Goal: Information Seeking & Learning: Learn about a topic

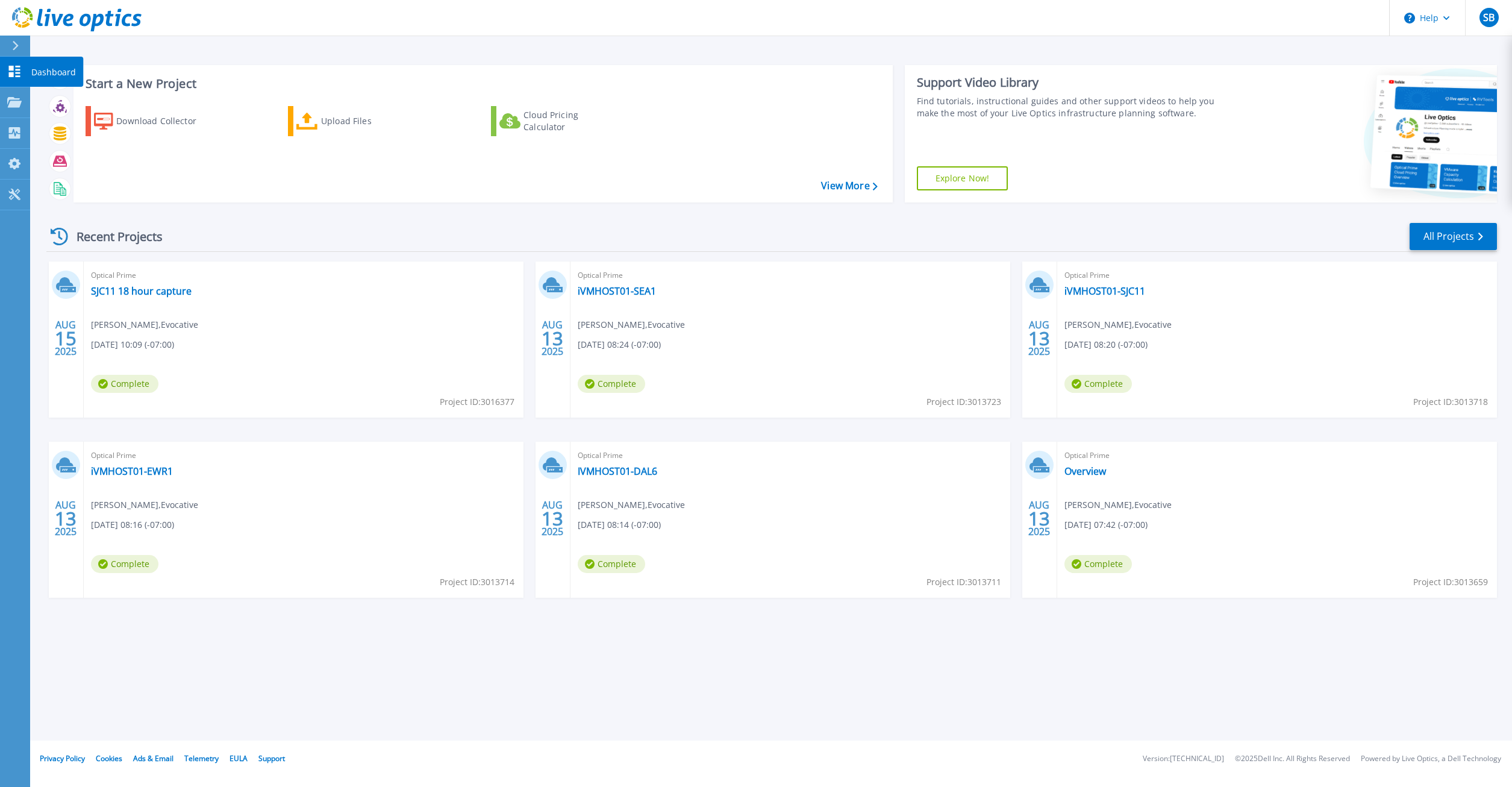
click at [9, 73] on icon at bounding box center [14, 71] width 11 height 11
click at [1478, 237] on icon at bounding box center [1480, 236] width 5 height 8
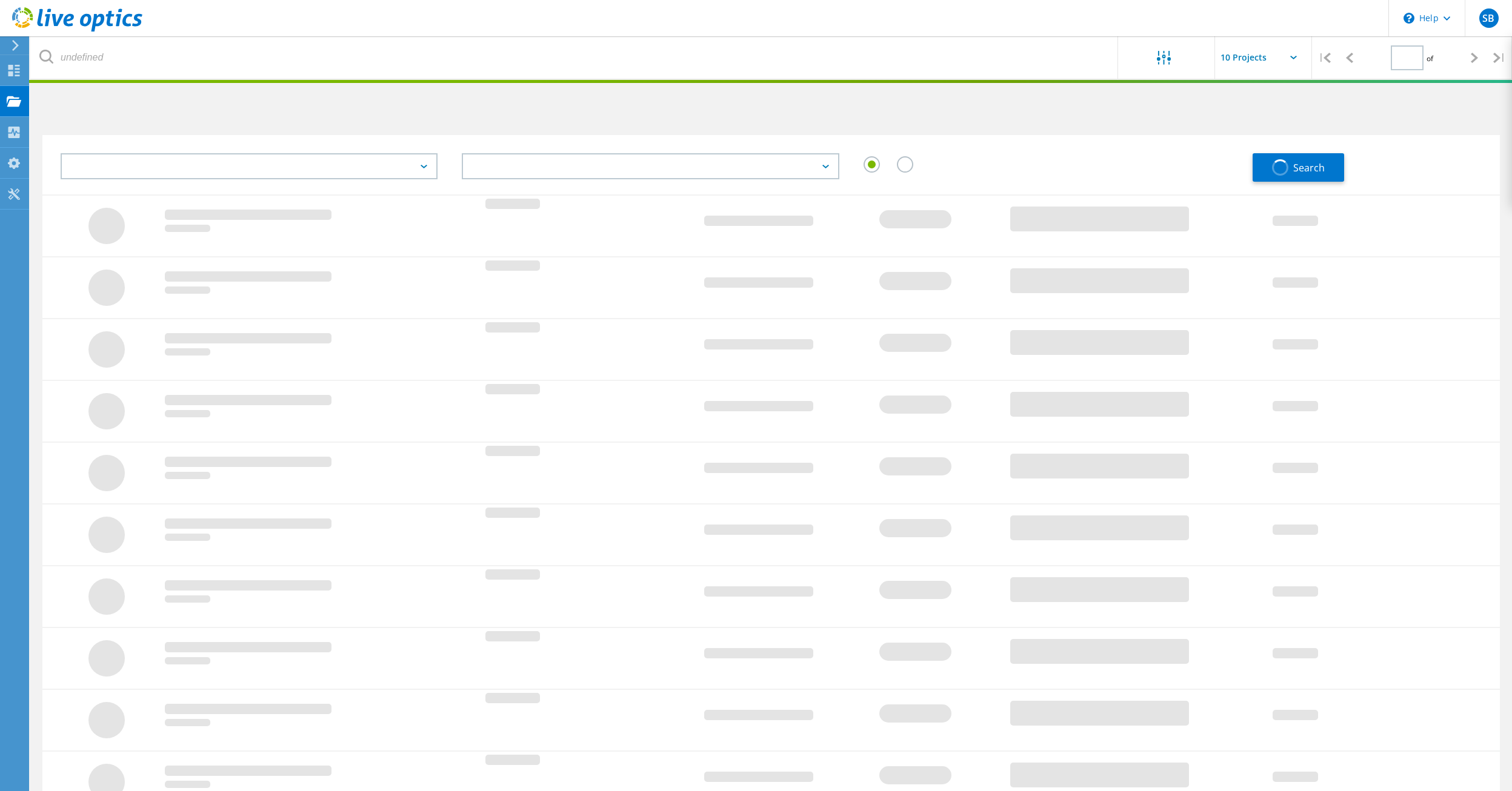
type input "1"
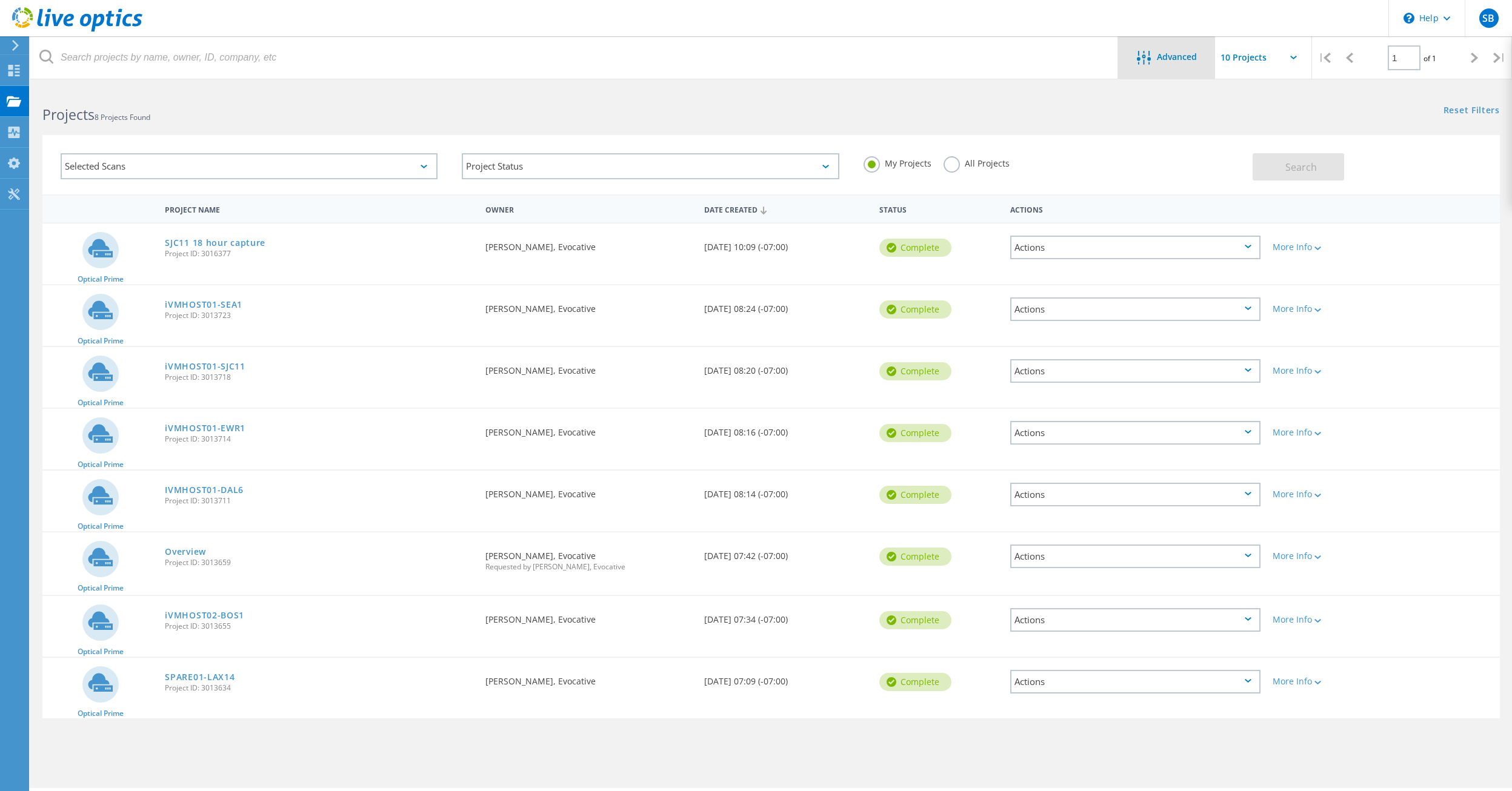
click at [1175, 59] on span "Advanced" at bounding box center [1177, 56] width 40 height 8
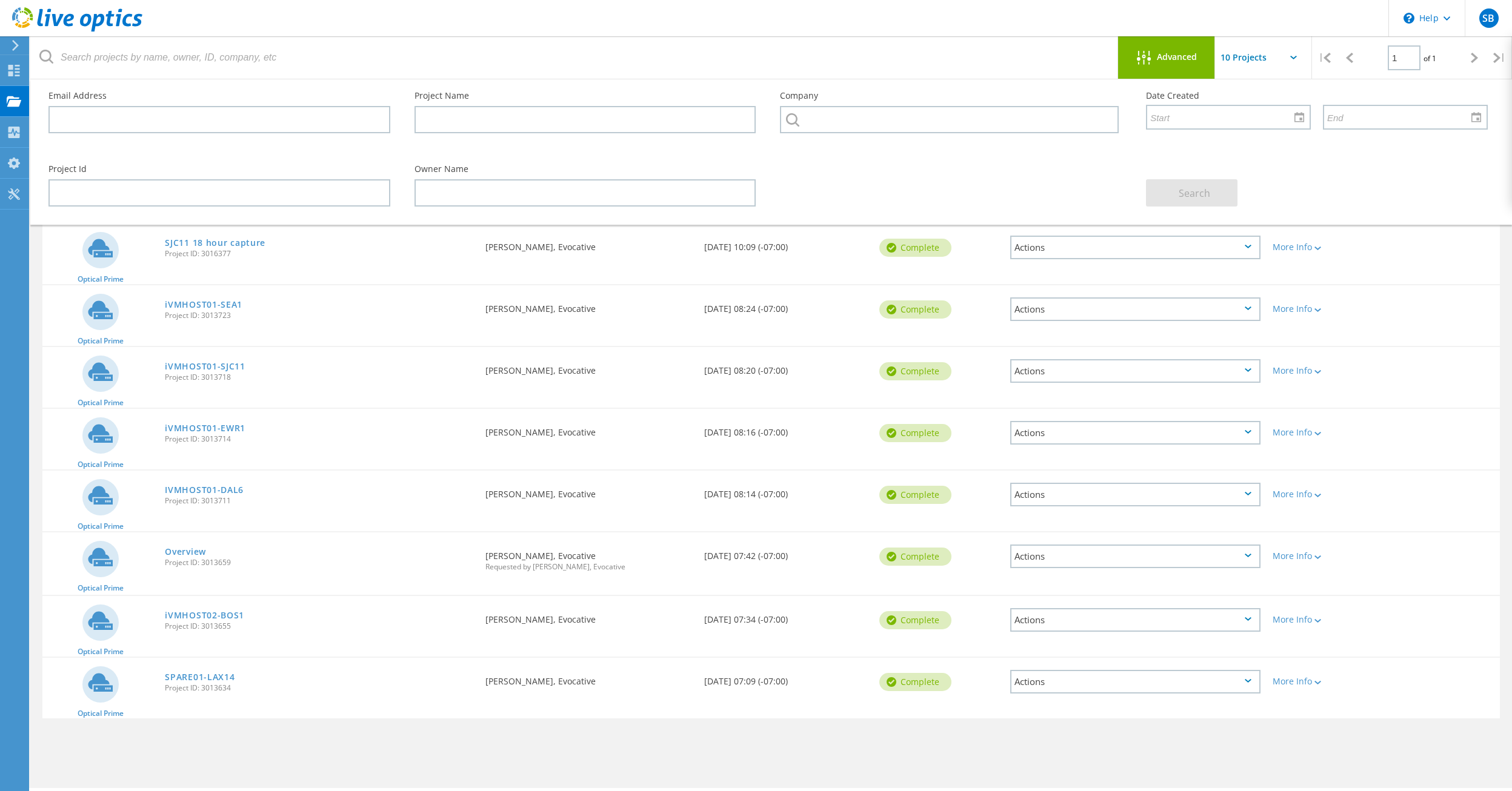
click at [1177, 59] on span "Advanced" at bounding box center [1177, 56] width 40 height 8
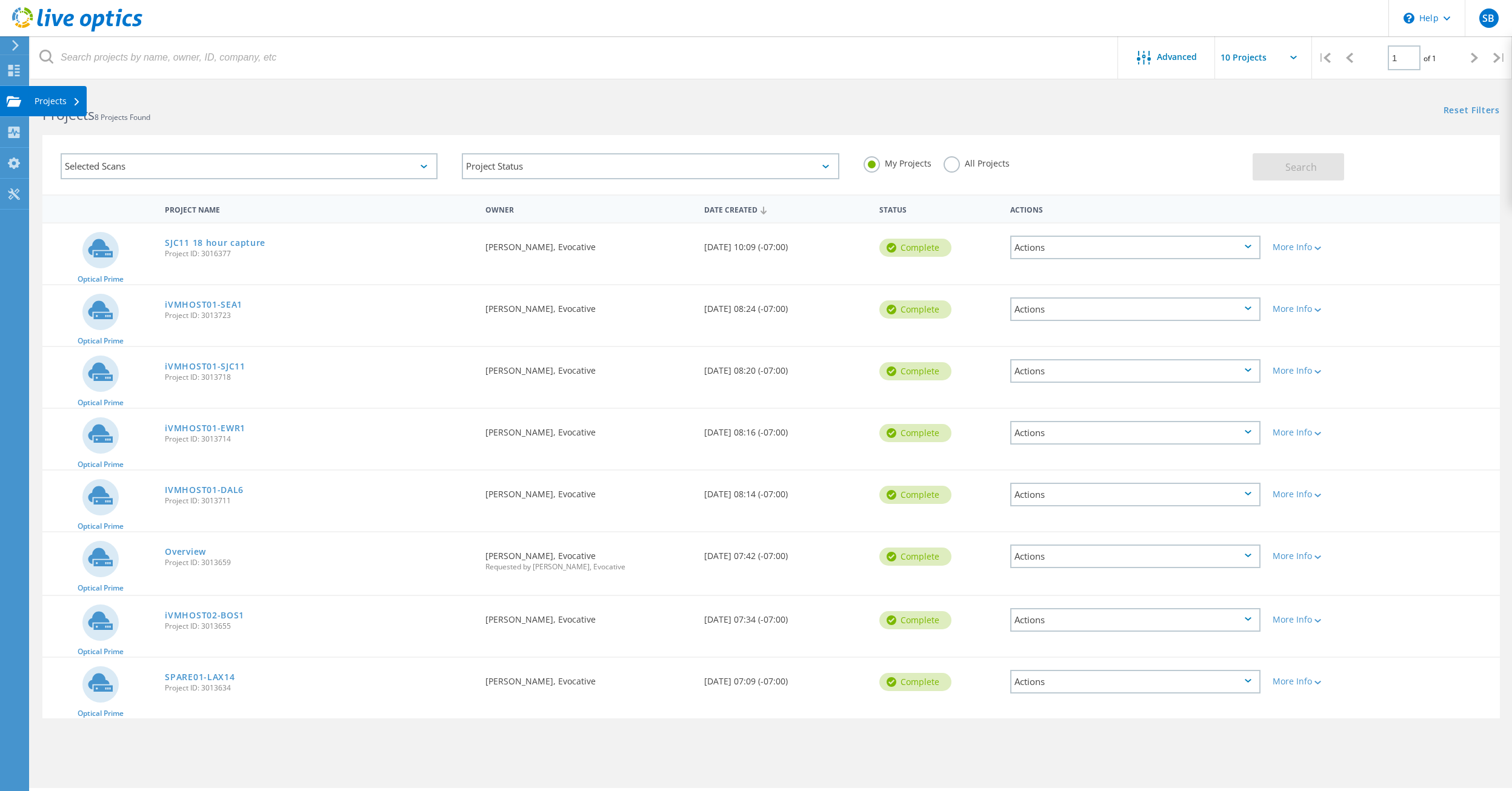
click at [16, 104] on use at bounding box center [14, 100] width 15 height 10
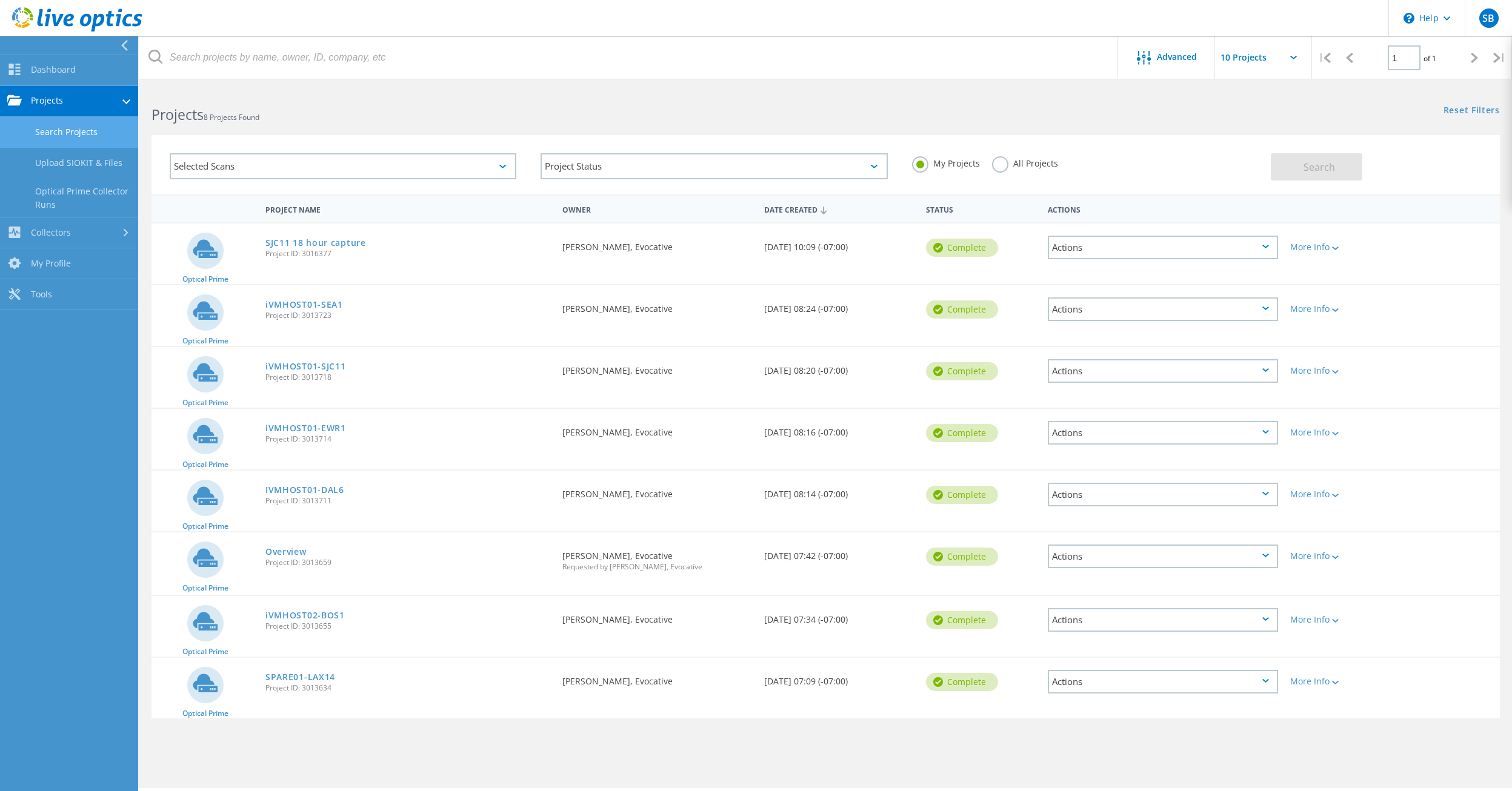
click at [70, 130] on link "Search Projects" at bounding box center [69, 132] width 138 height 31
click at [877, 168] on icon at bounding box center [874, 166] width 7 height 4
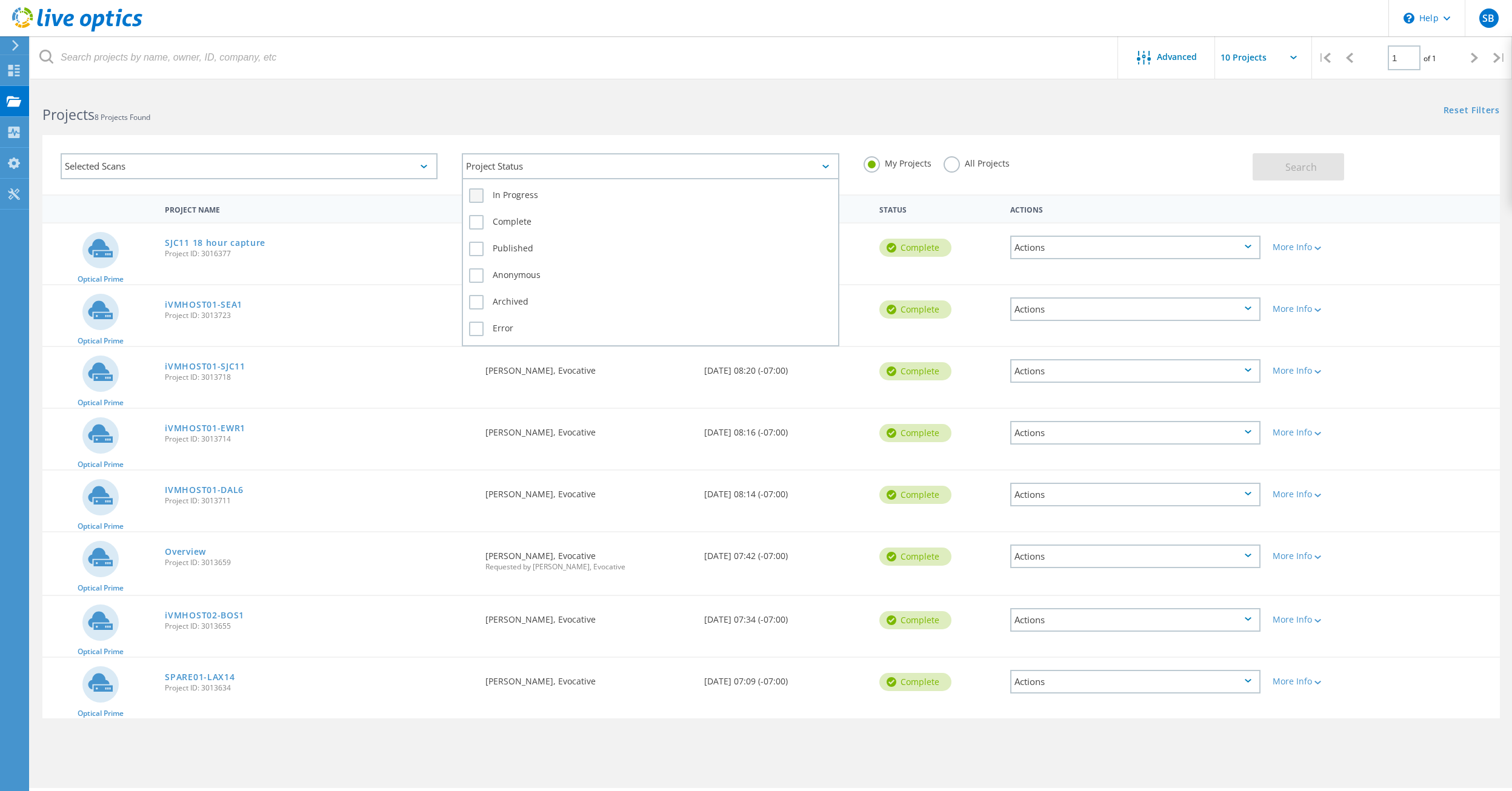
click at [476, 194] on label "In Progress" at bounding box center [650, 195] width 363 height 14
click at [0, 0] on input "In Progress" at bounding box center [0, 0] width 0 height 0
click at [1298, 163] on span "Search" at bounding box center [1301, 166] width 31 height 13
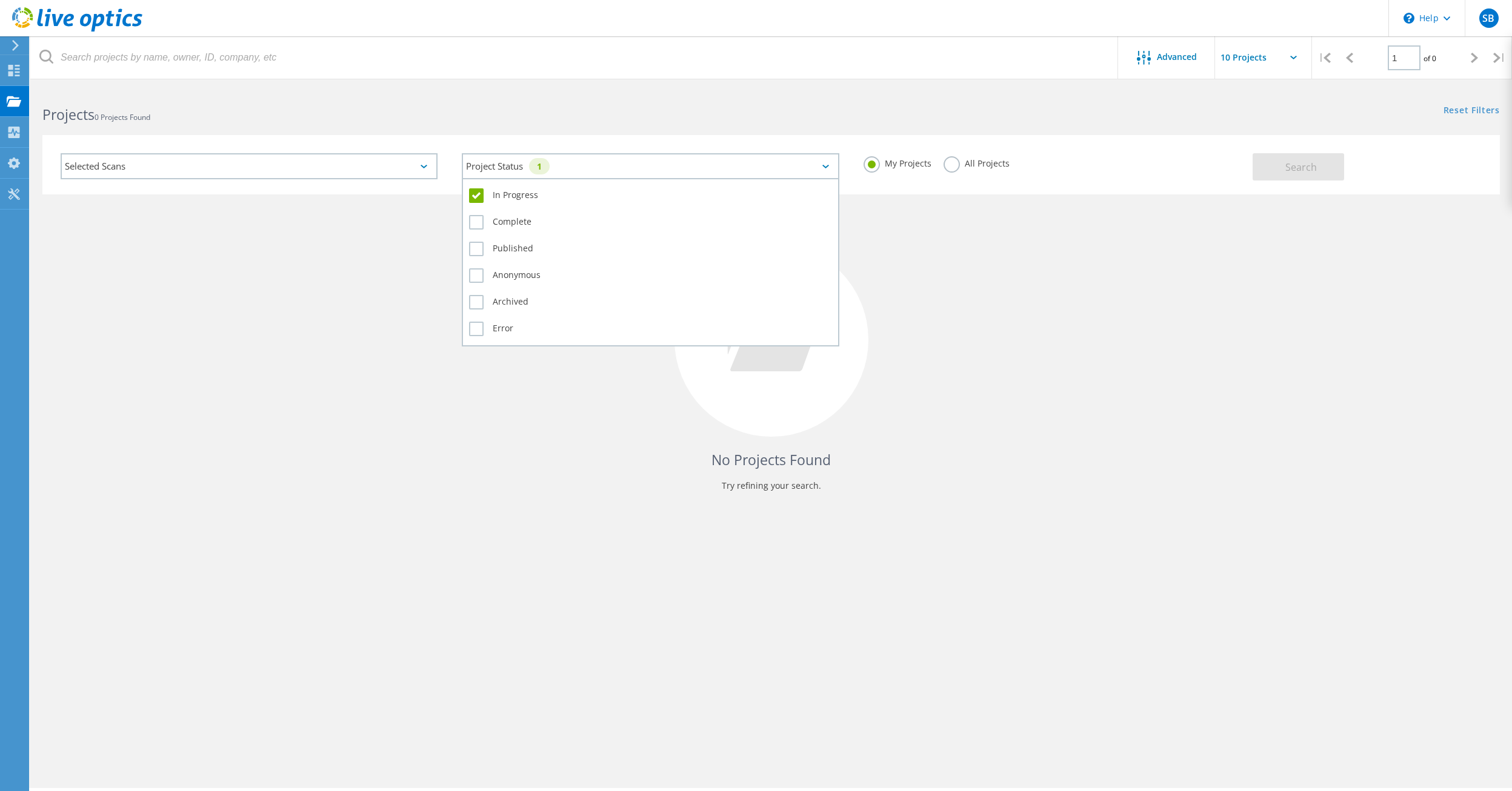
click at [828, 169] on div "Project Status 1" at bounding box center [650, 166] width 377 height 26
click at [484, 195] on label "In Progress" at bounding box center [650, 195] width 363 height 14
click at [0, 0] on input "In Progress" at bounding box center [0, 0] width 0 height 0
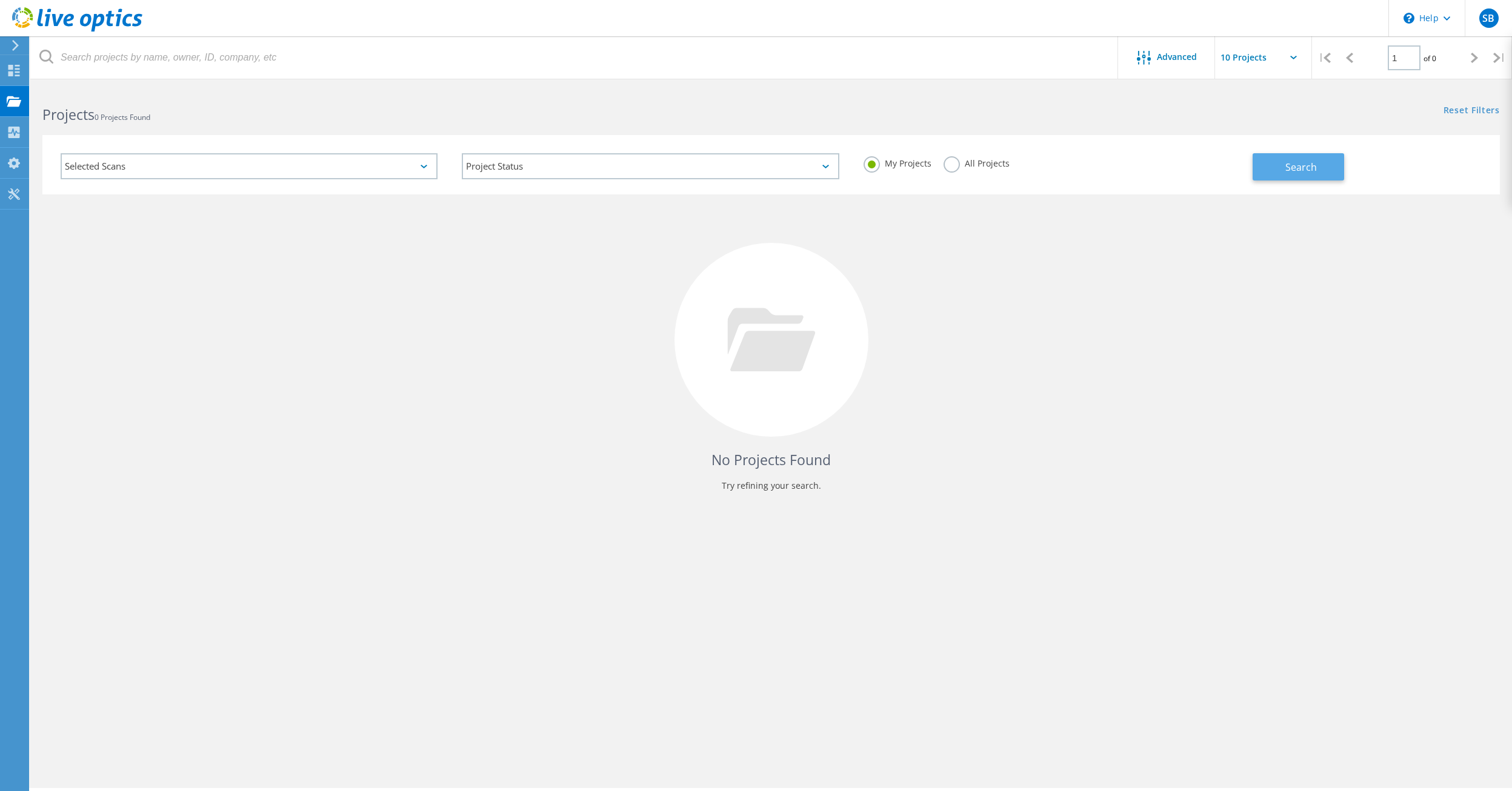
click at [1318, 172] on button "Search" at bounding box center [1298, 167] width 92 height 27
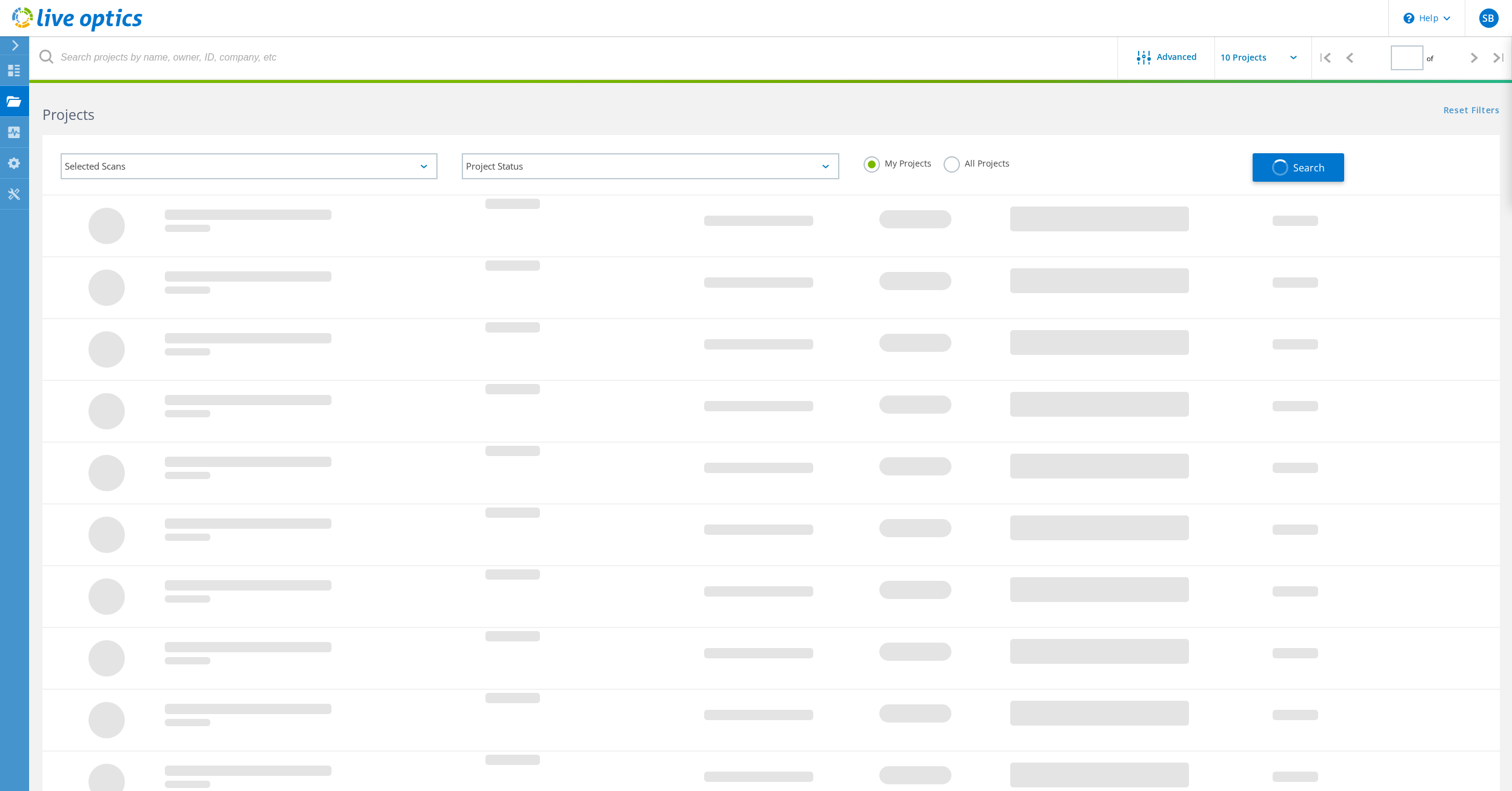
type input "1"
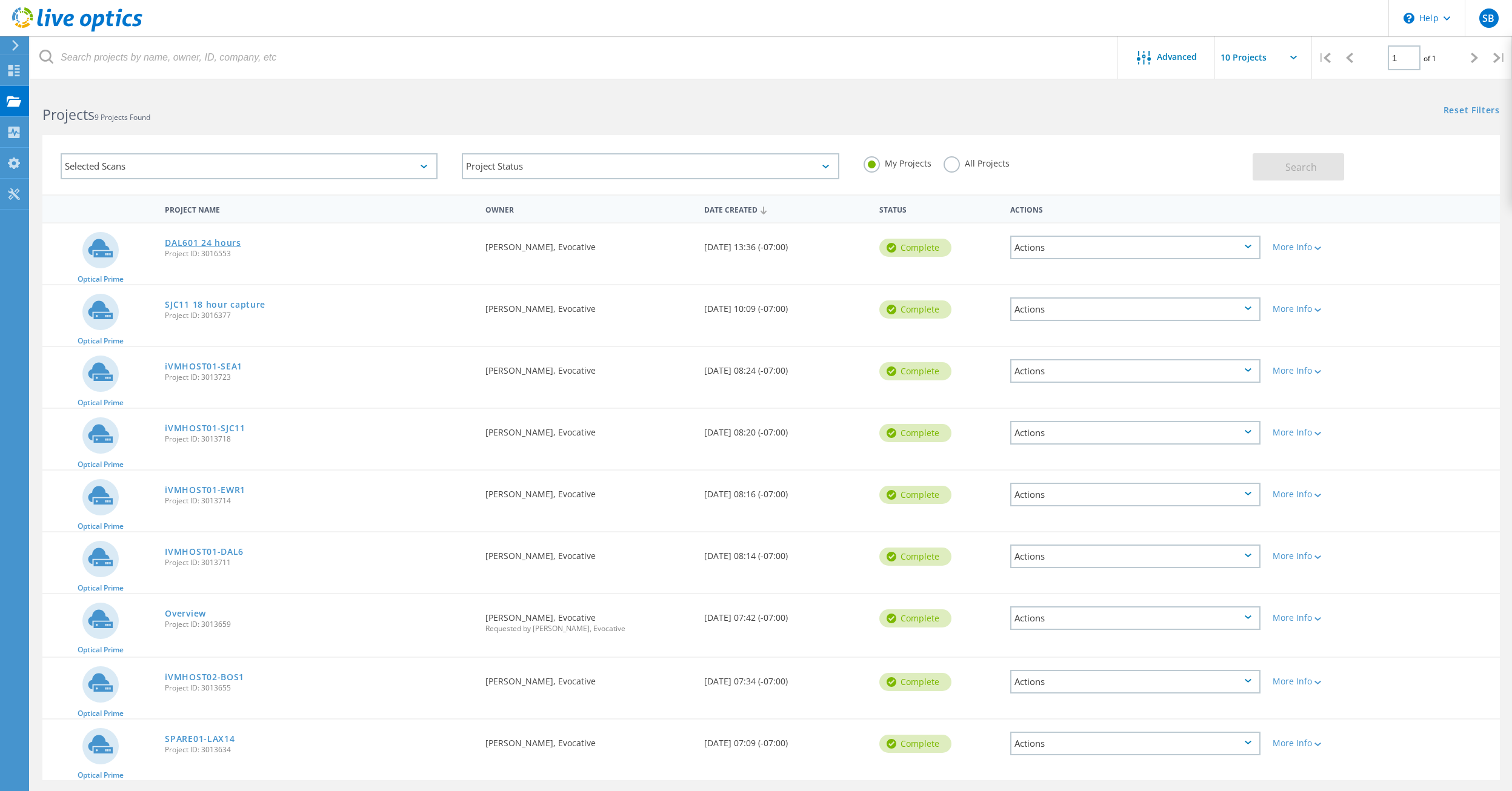
click at [224, 240] on link "DAL601 24 hours" at bounding box center [203, 243] width 76 height 8
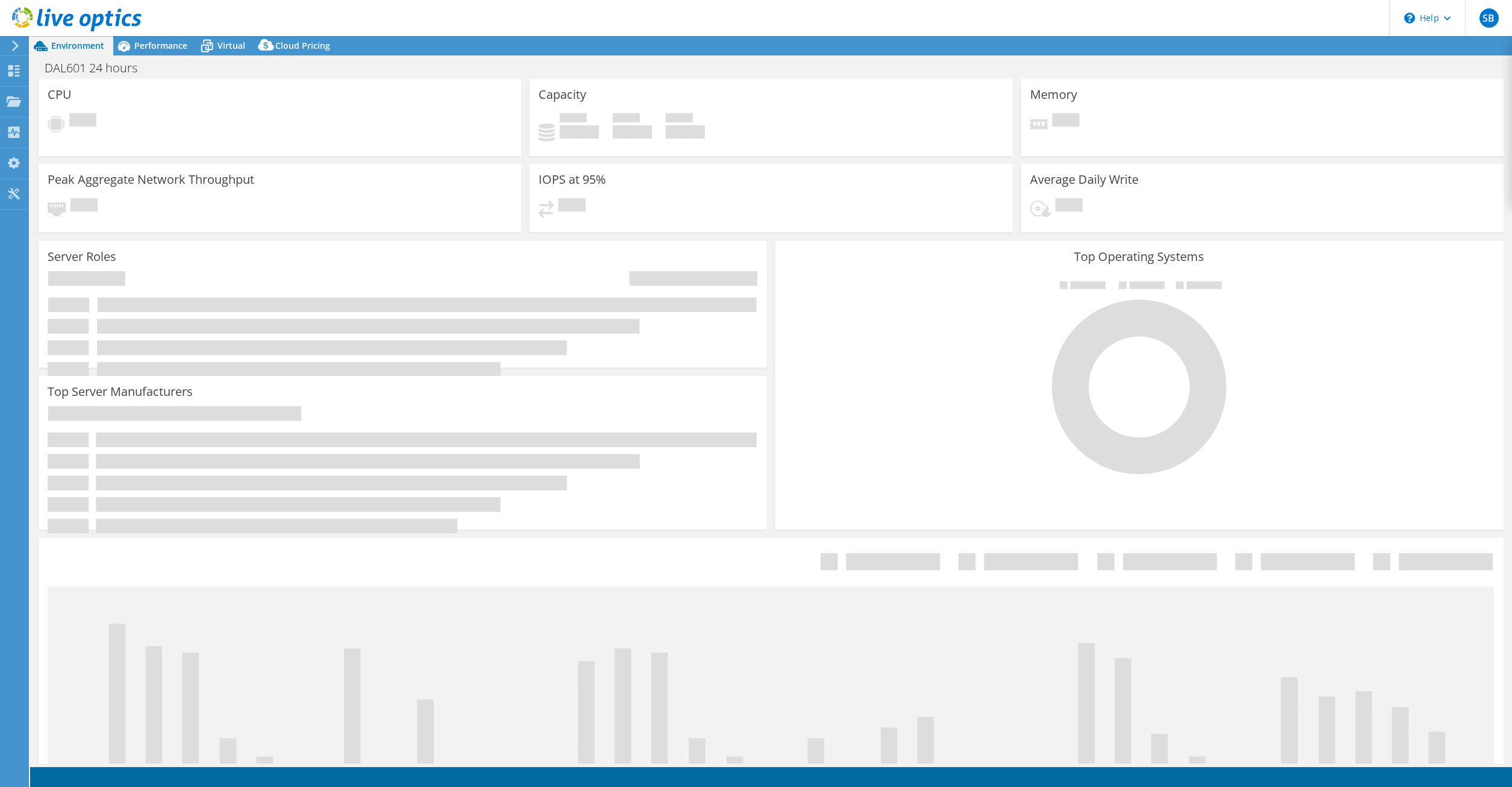
select select "USD"
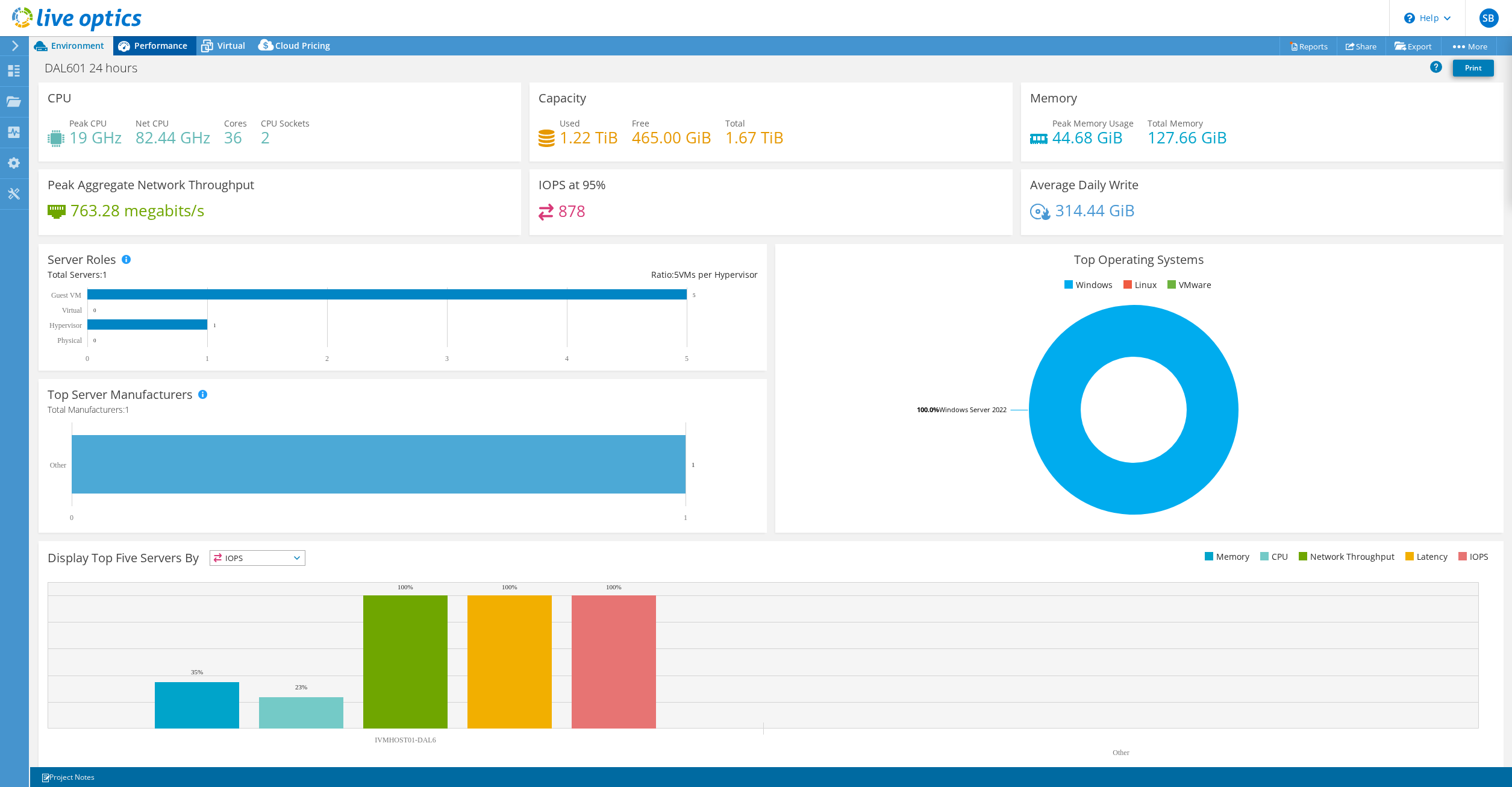
drag, startPoint x: 149, startPoint y: 45, endPoint x: 156, endPoint y: 47, distance: 7.3
click at [149, 45] on span "Performance" at bounding box center [161, 45] width 53 height 11
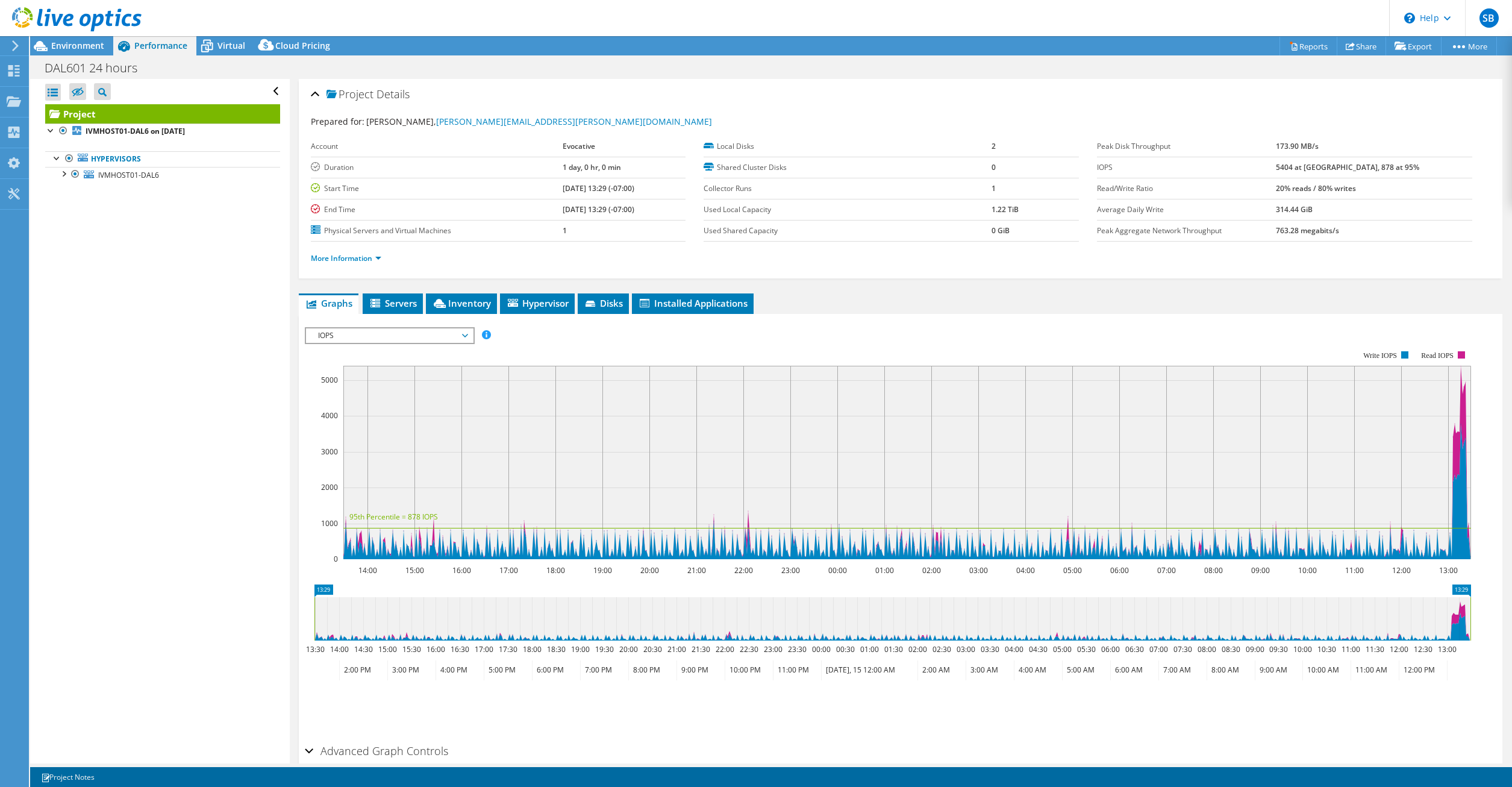
click at [410, 330] on span "IOPS" at bounding box center [389, 335] width 155 height 14
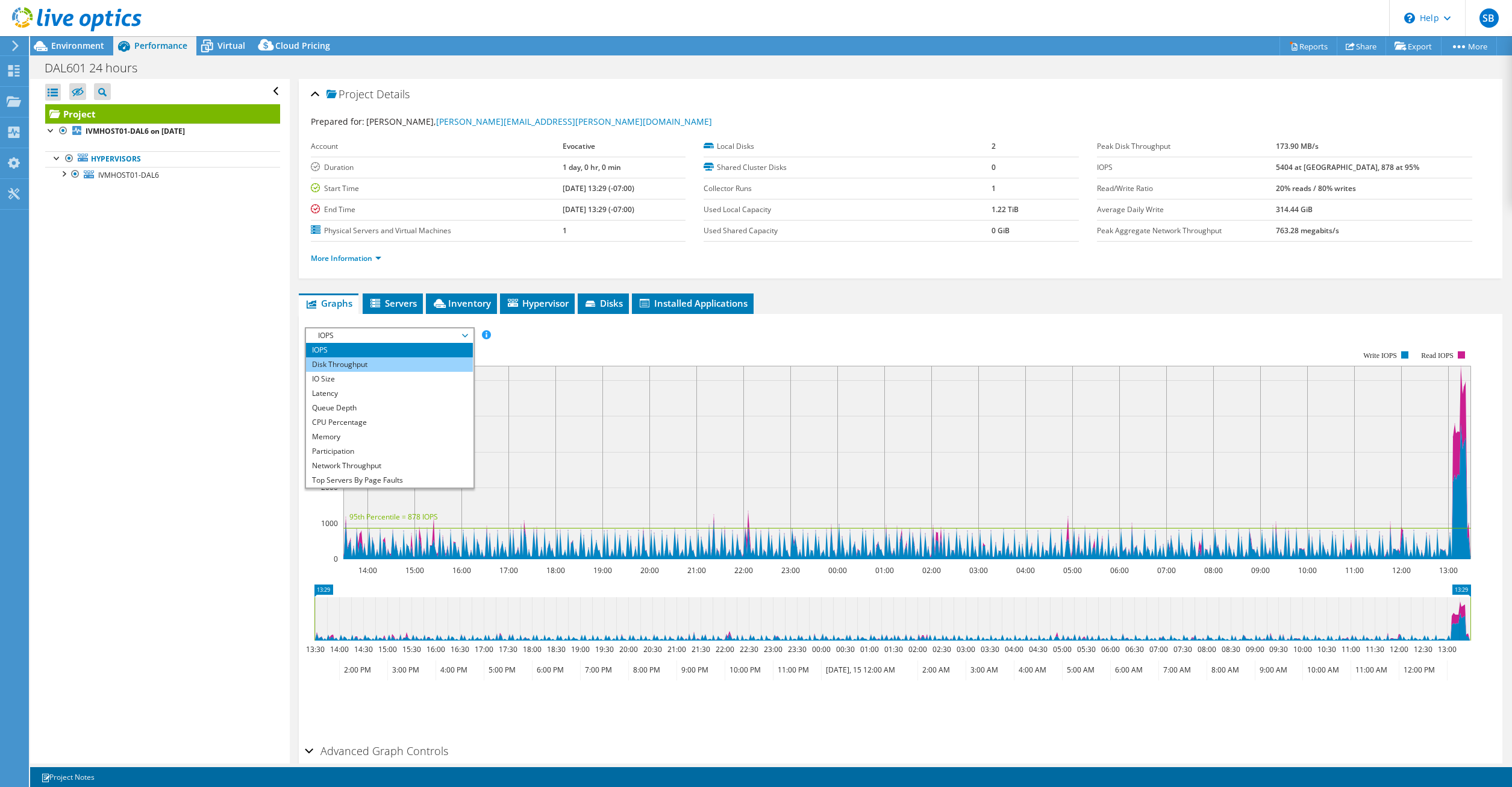
click at [395, 363] on li "Disk Throughput" at bounding box center [389, 364] width 167 height 14
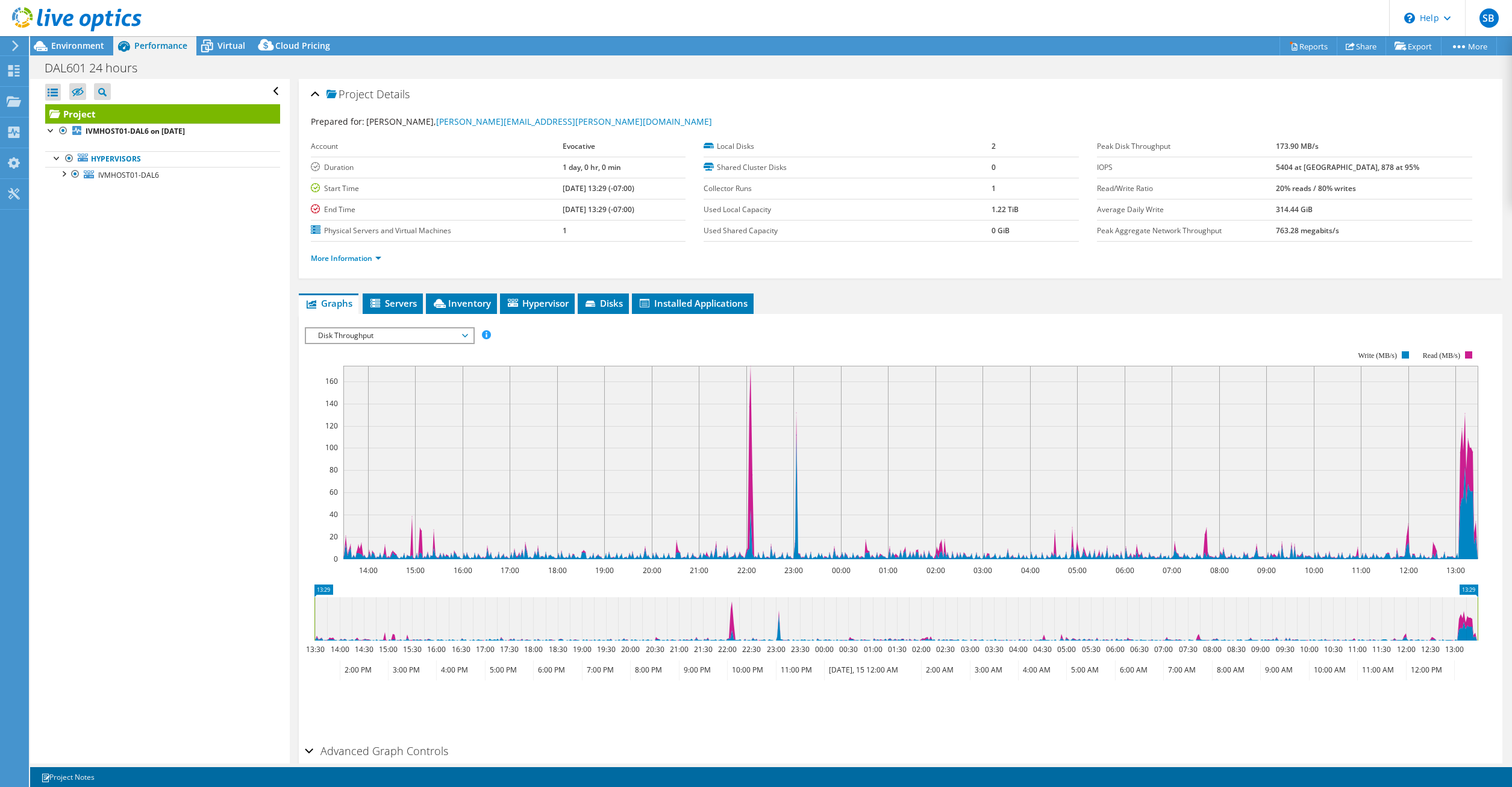
click at [370, 332] on span "Disk Throughput" at bounding box center [389, 335] width 155 height 14
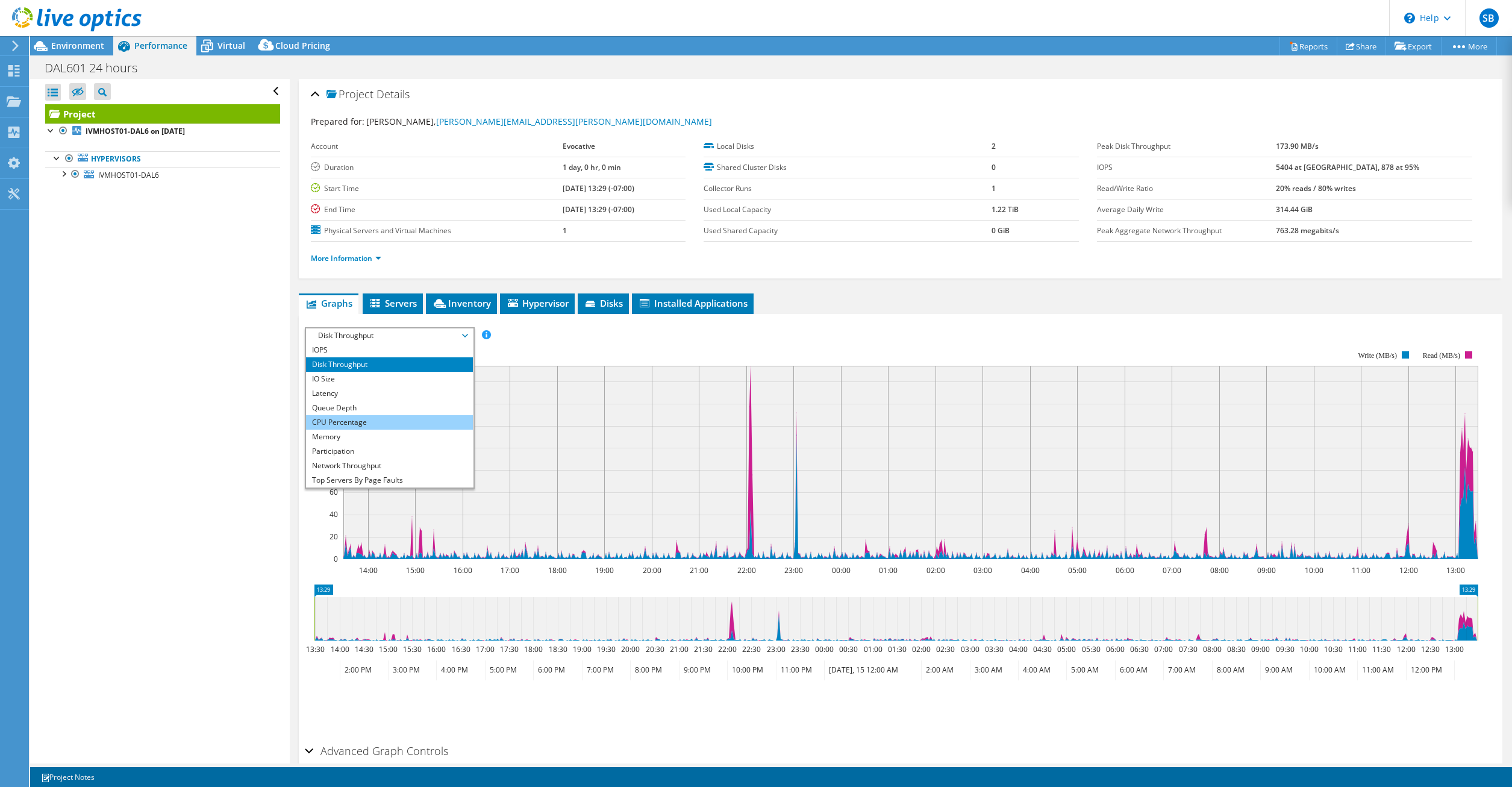
click at [361, 420] on li "CPU Percentage" at bounding box center [389, 422] width 167 height 14
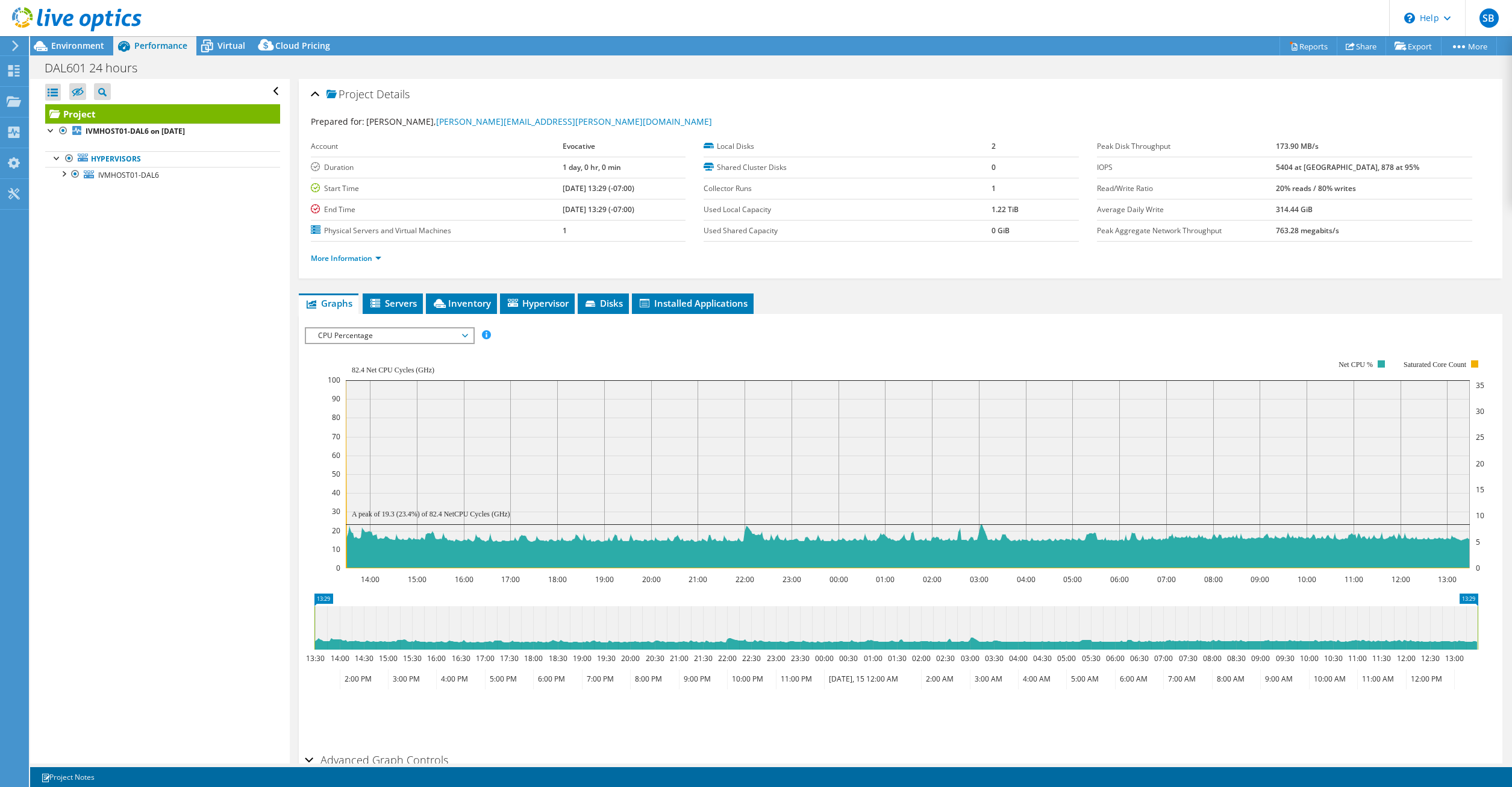
click at [408, 338] on span "CPU Percentage" at bounding box center [389, 335] width 155 height 14
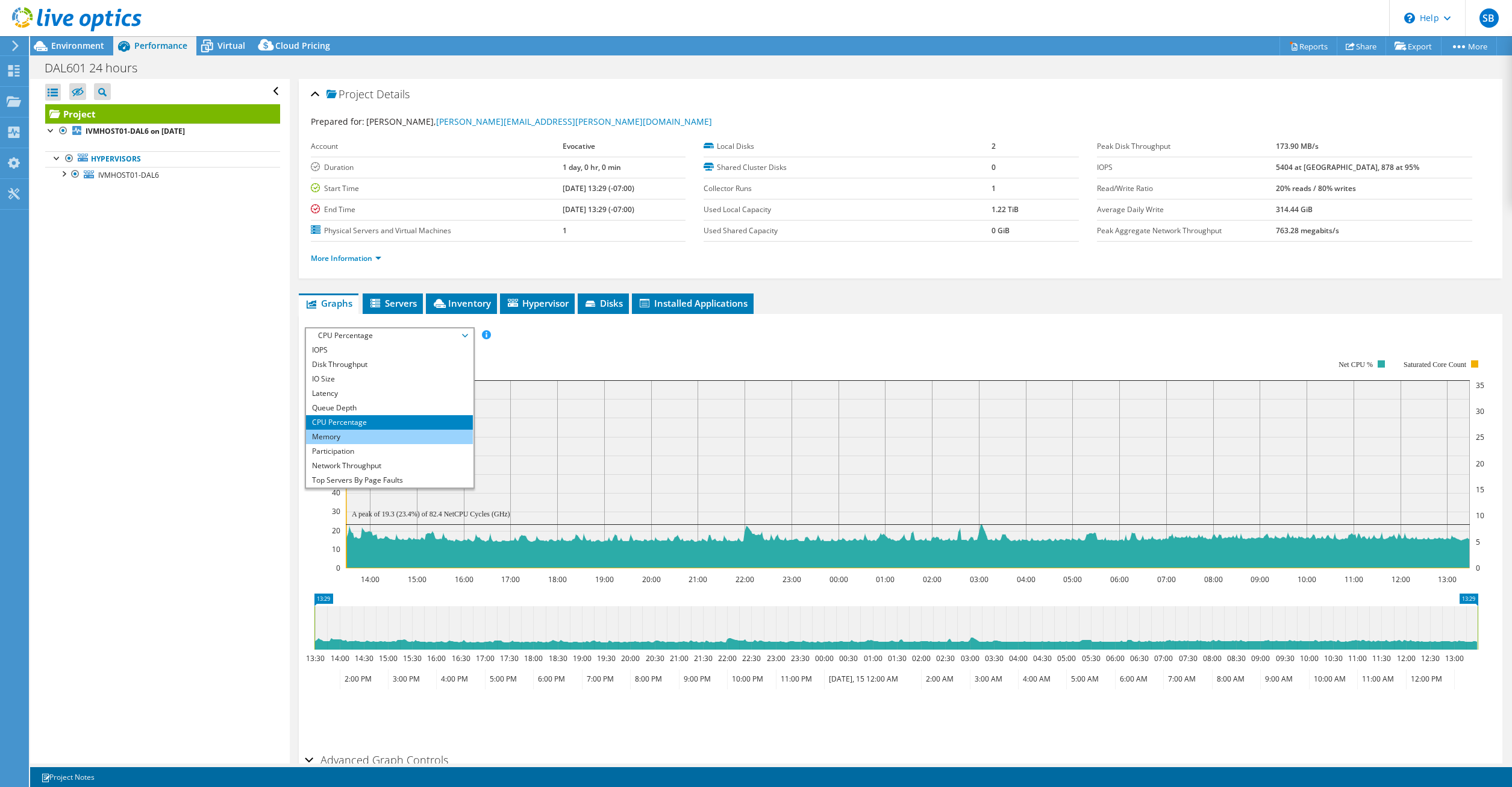
click at [347, 435] on li "Memory" at bounding box center [389, 436] width 167 height 14
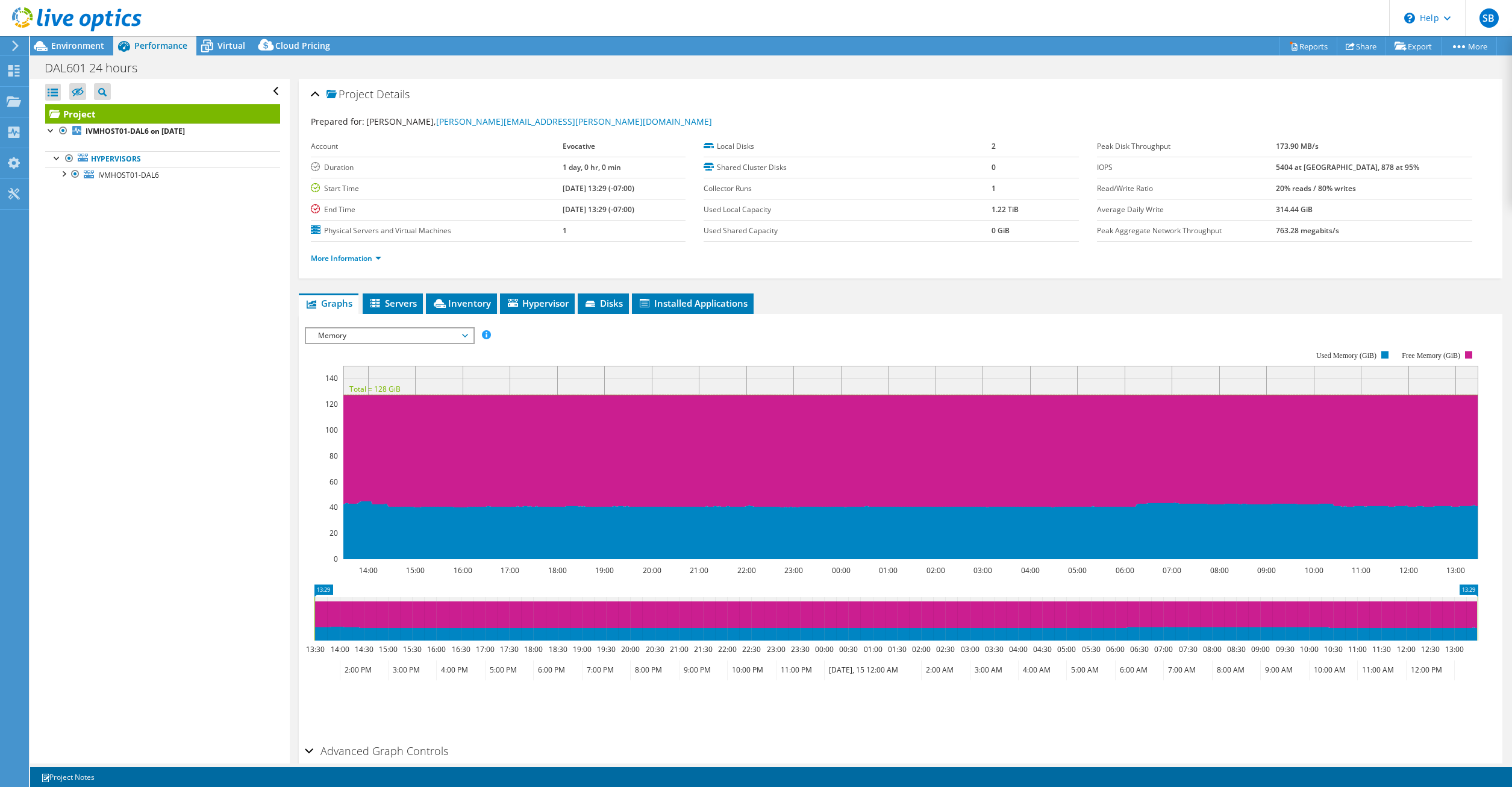
click at [354, 337] on span "Memory" at bounding box center [389, 335] width 155 height 14
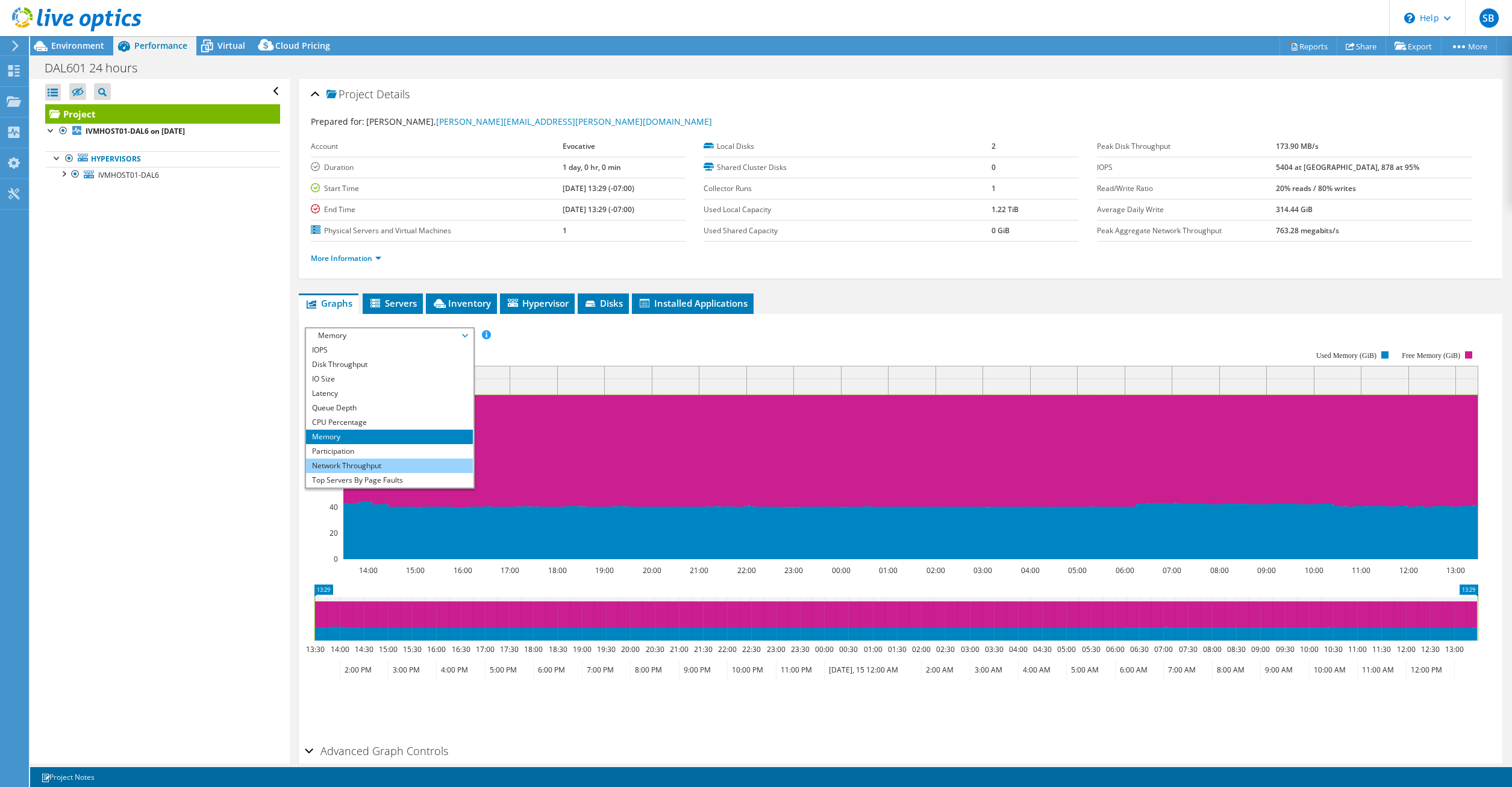
click at [364, 464] on li "Network Throughput" at bounding box center [389, 465] width 167 height 14
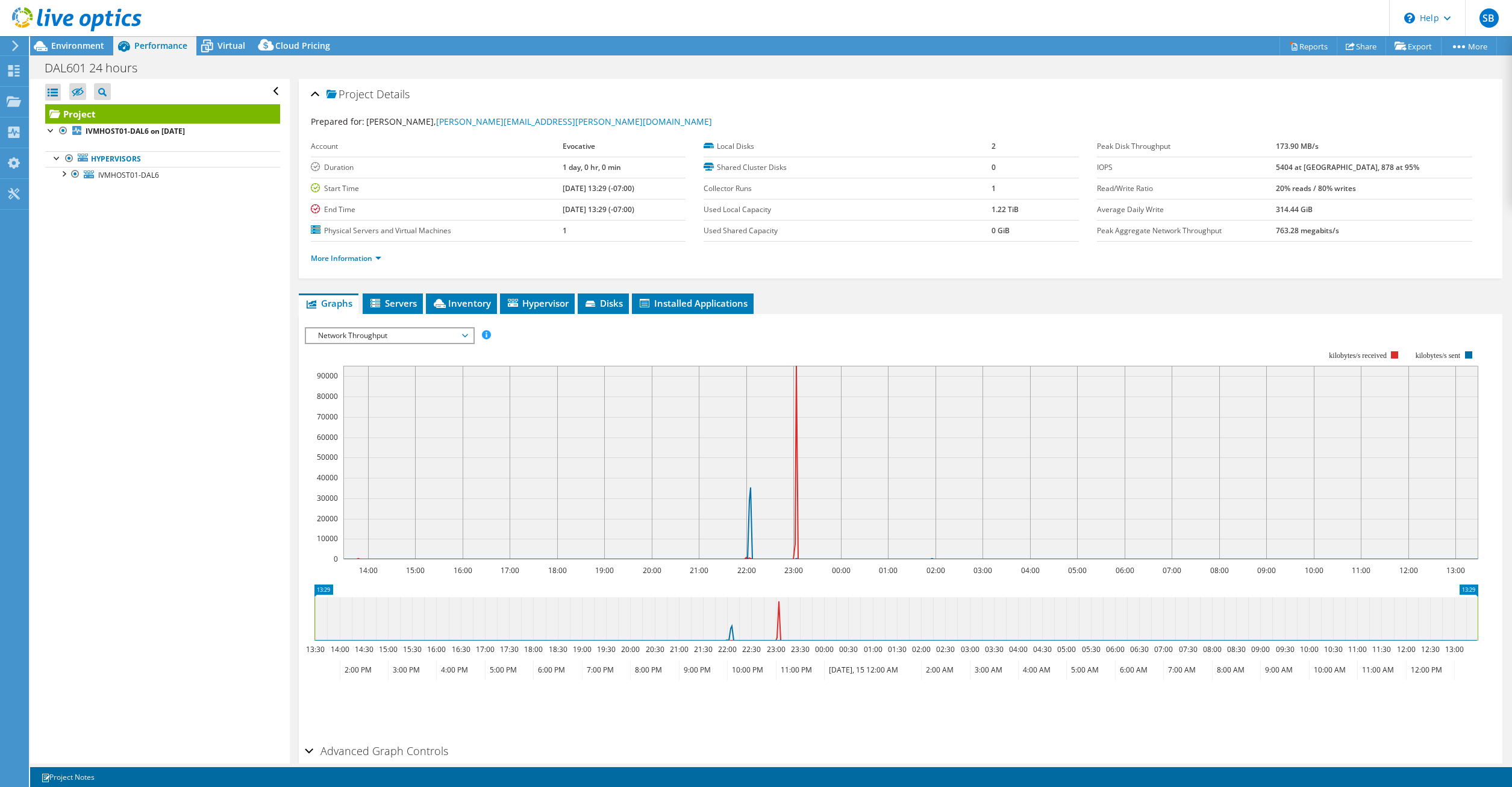
click at [426, 336] on span "Network Throughput" at bounding box center [389, 335] width 155 height 14
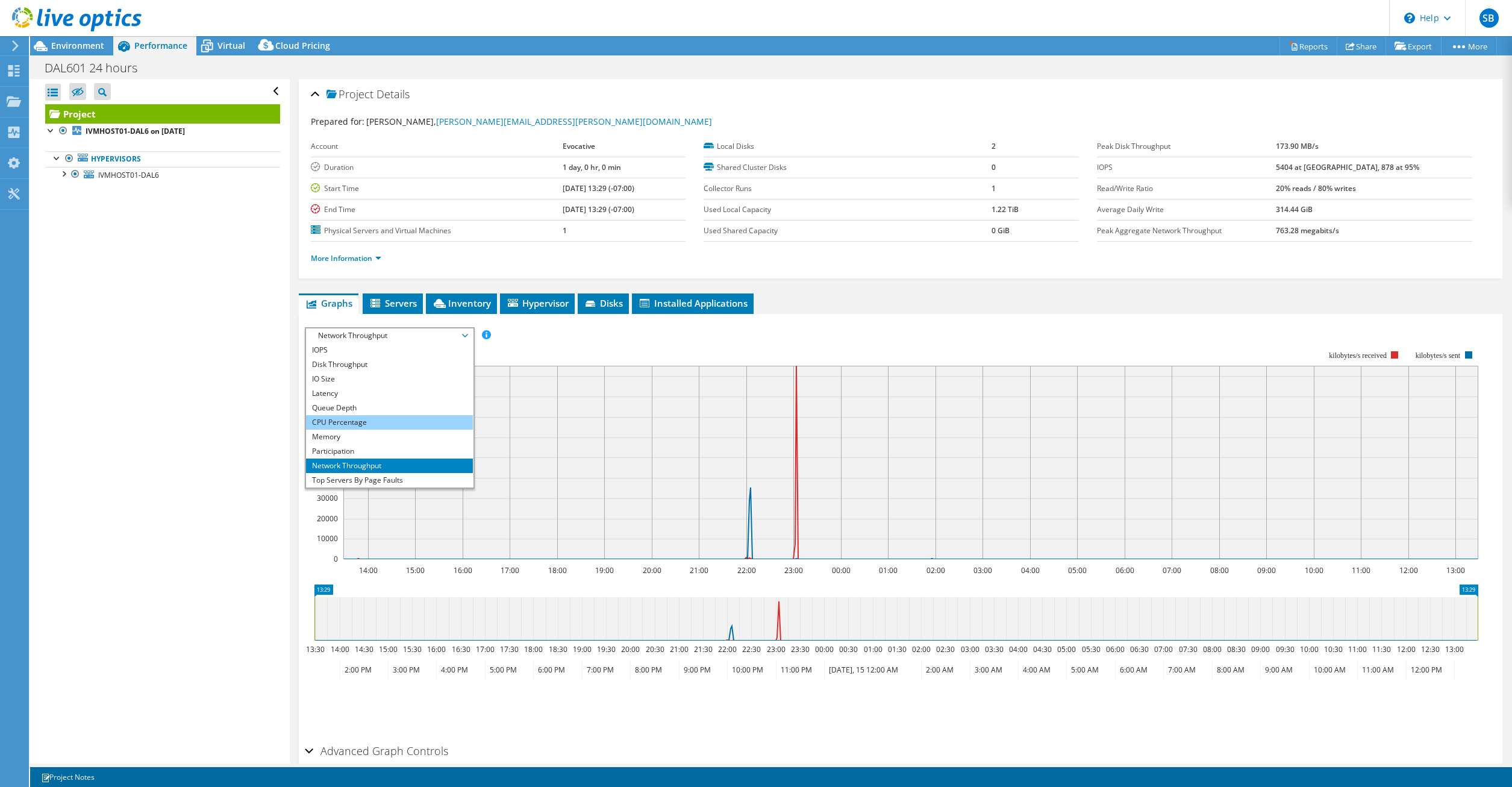
scroll to position [43, 0]
click at [406, 453] on li "Workload Concentration Line" at bounding box center [389, 451] width 167 height 14
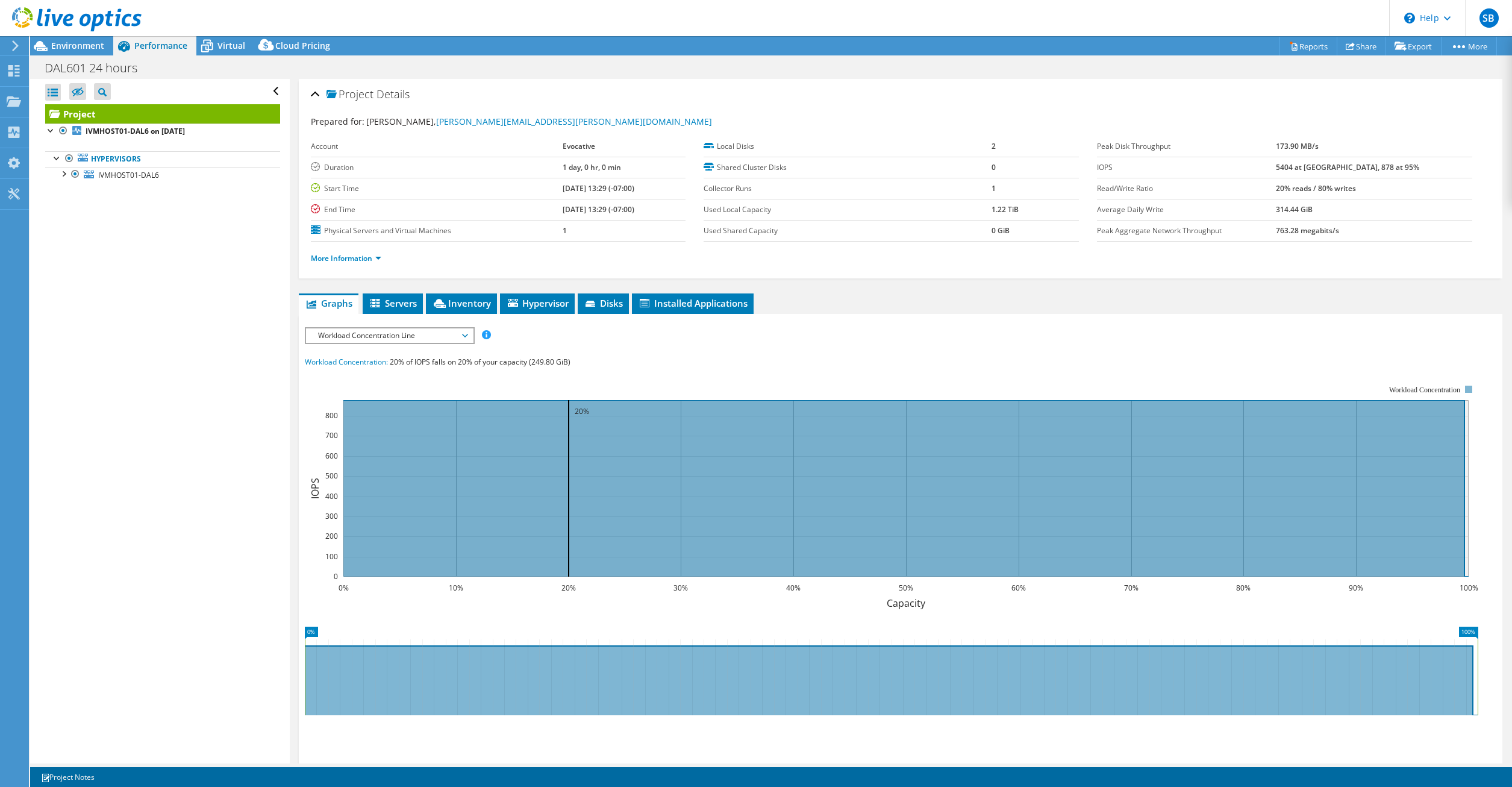
click at [443, 338] on span "Workload Concentration Line" at bounding box center [389, 335] width 155 height 14
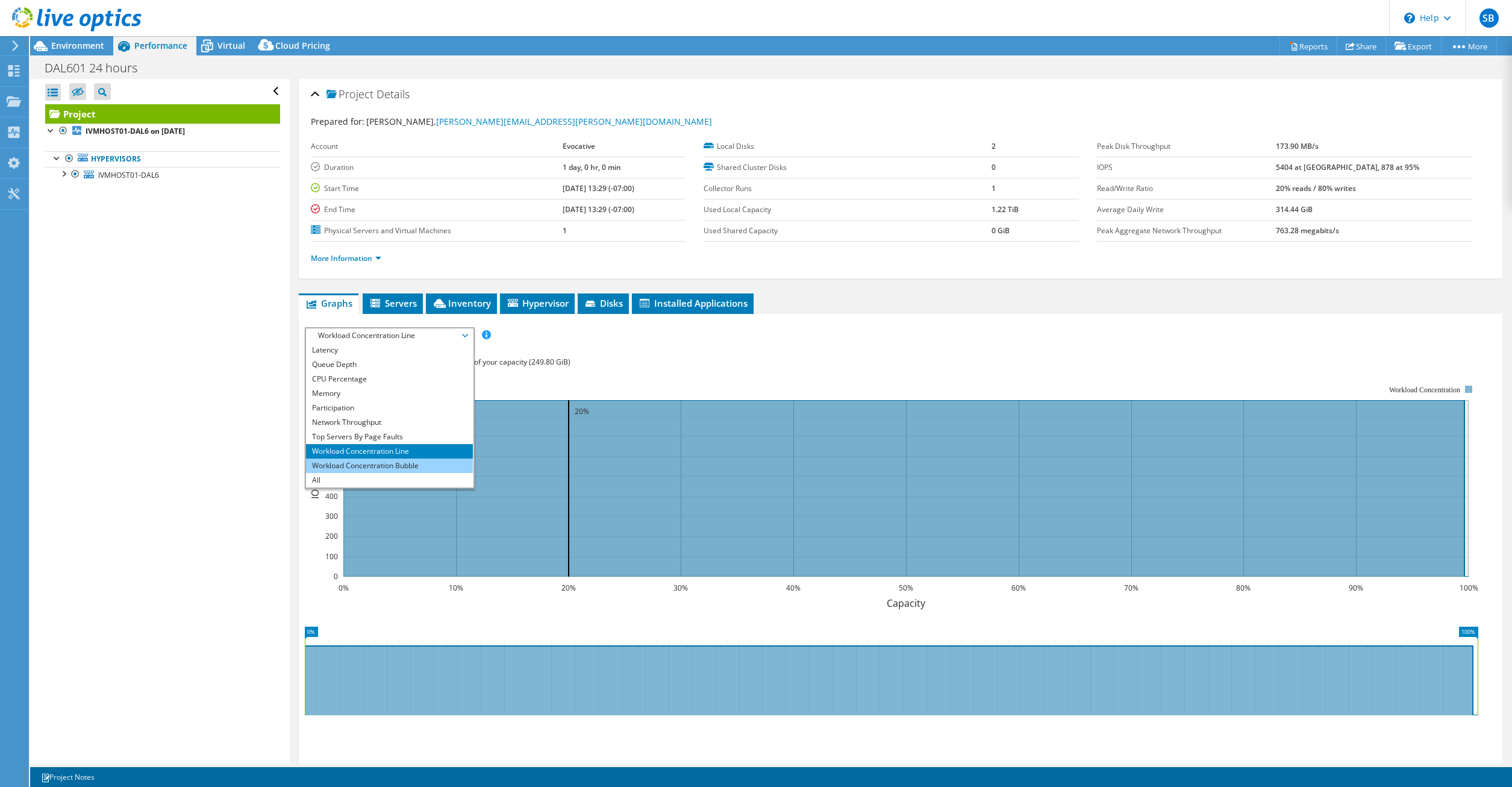
click at [380, 465] on li "Workload Concentration Bubble" at bounding box center [389, 465] width 167 height 14
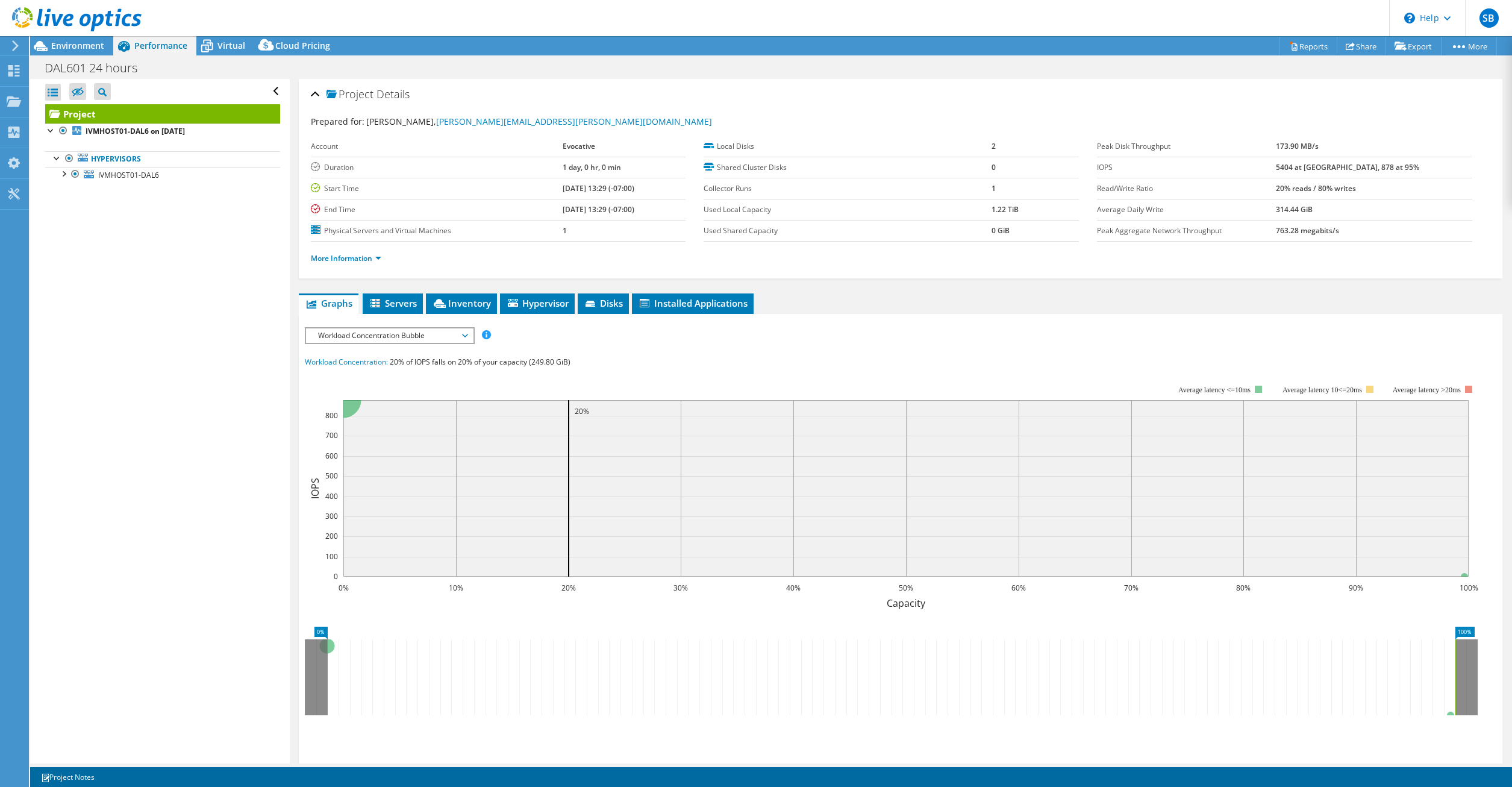
click at [461, 335] on span "Workload Concentration Bubble" at bounding box center [389, 335] width 155 height 14
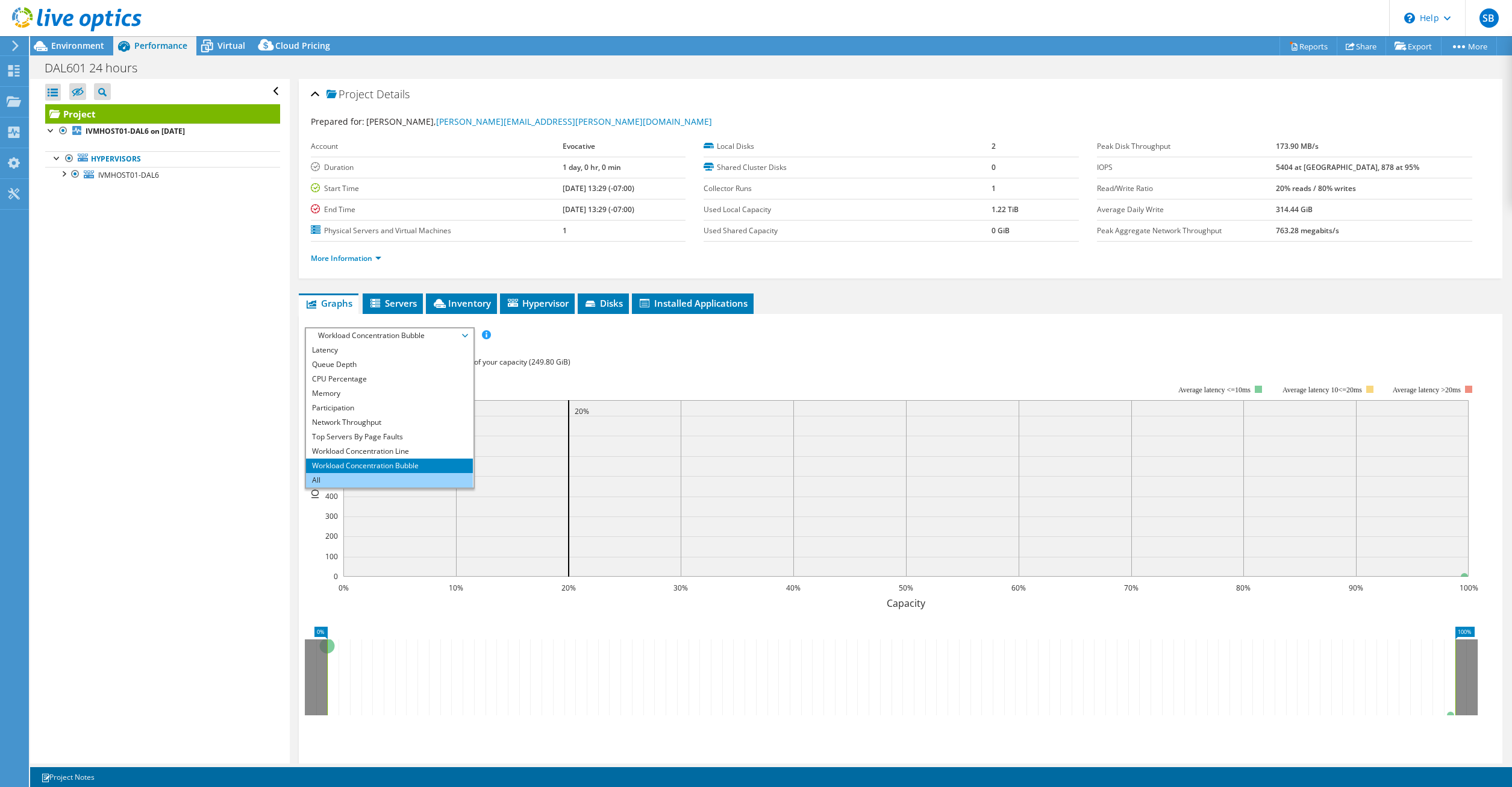
click at [362, 478] on li "All" at bounding box center [389, 480] width 167 height 14
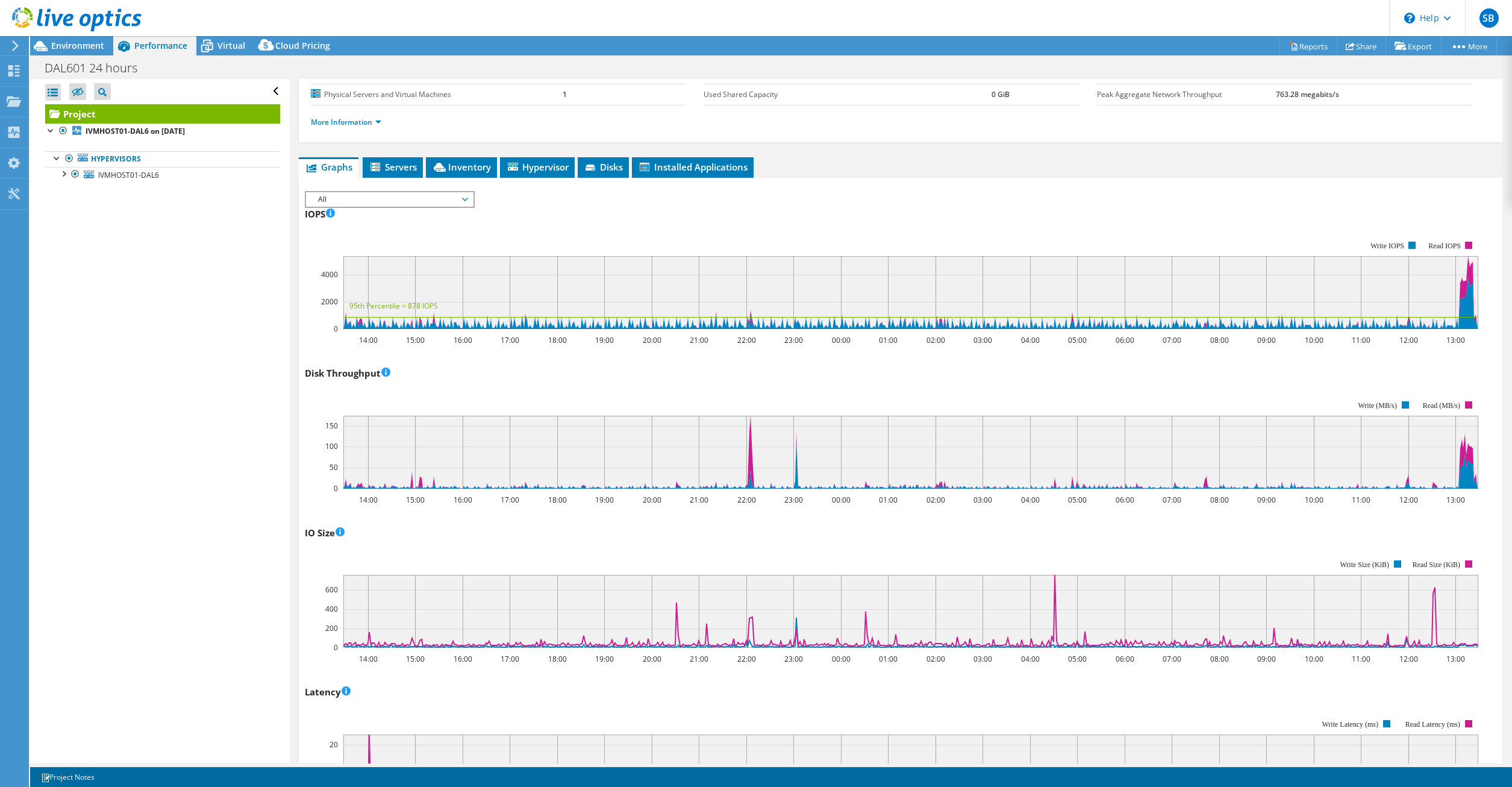
scroll to position [0, 0]
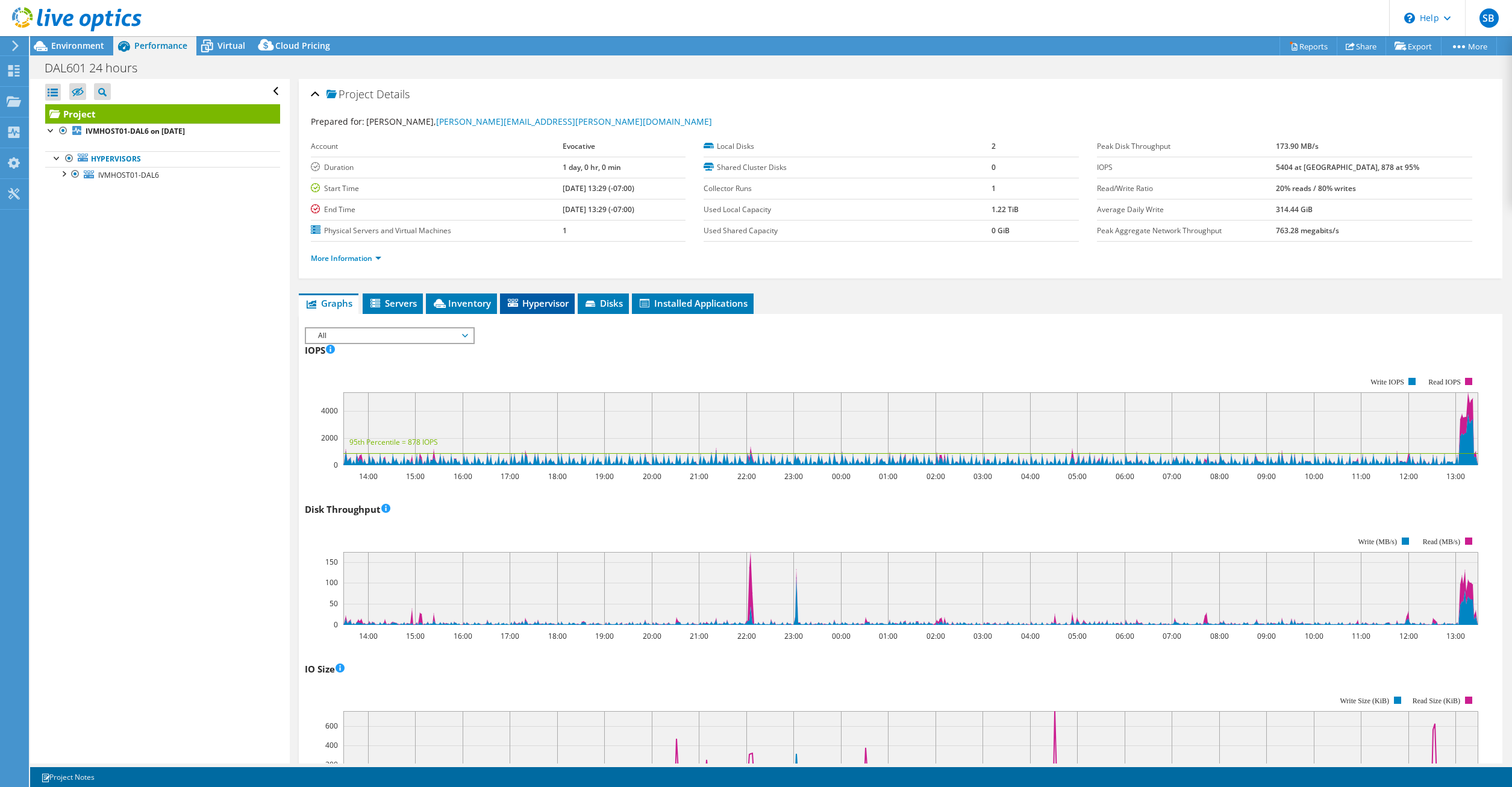
click at [547, 305] on span "Hypervisor" at bounding box center [537, 303] width 63 height 12
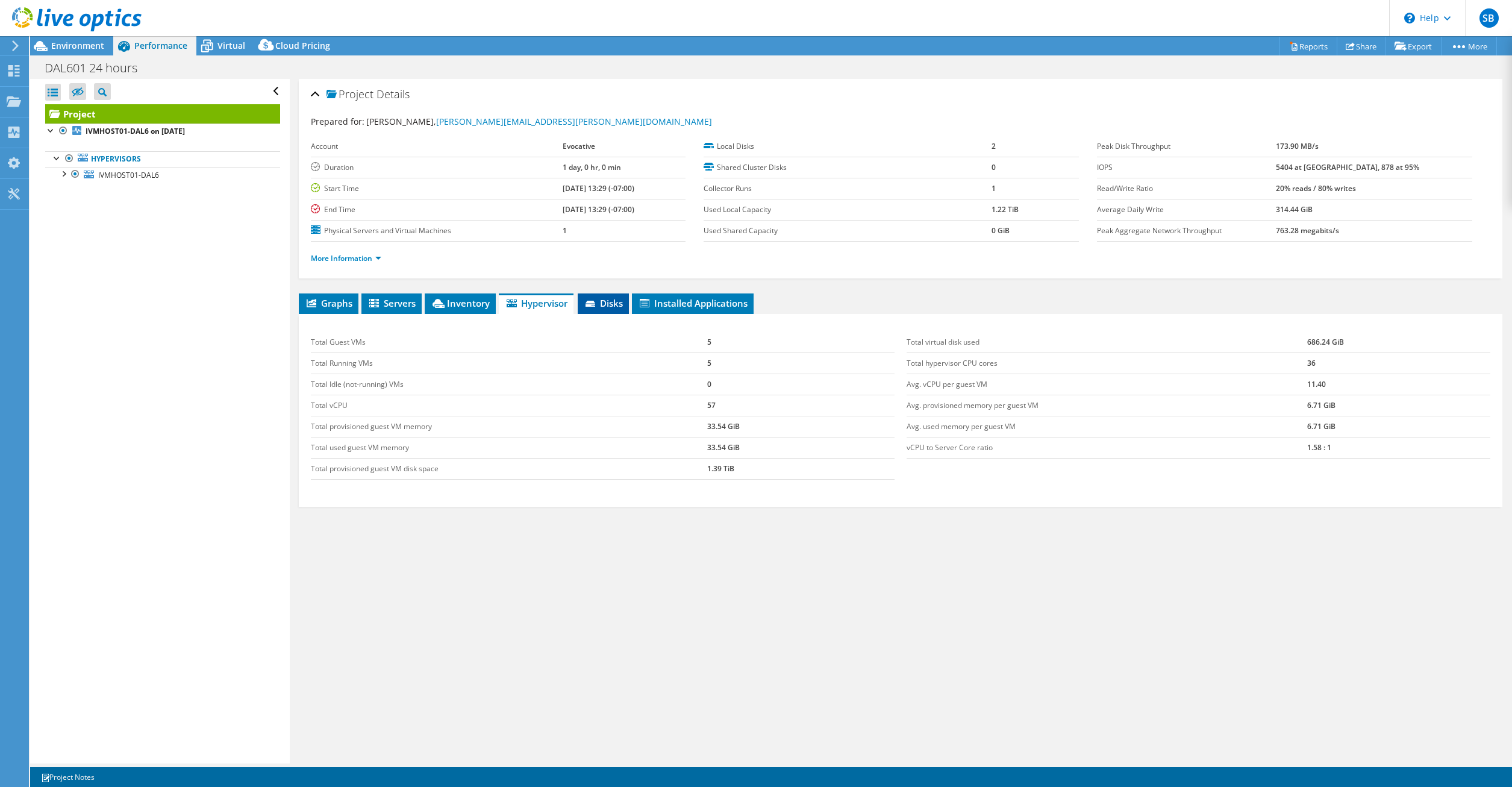
click at [610, 304] on span "Disks" at bounding box center [603, 303] width 39 height 12
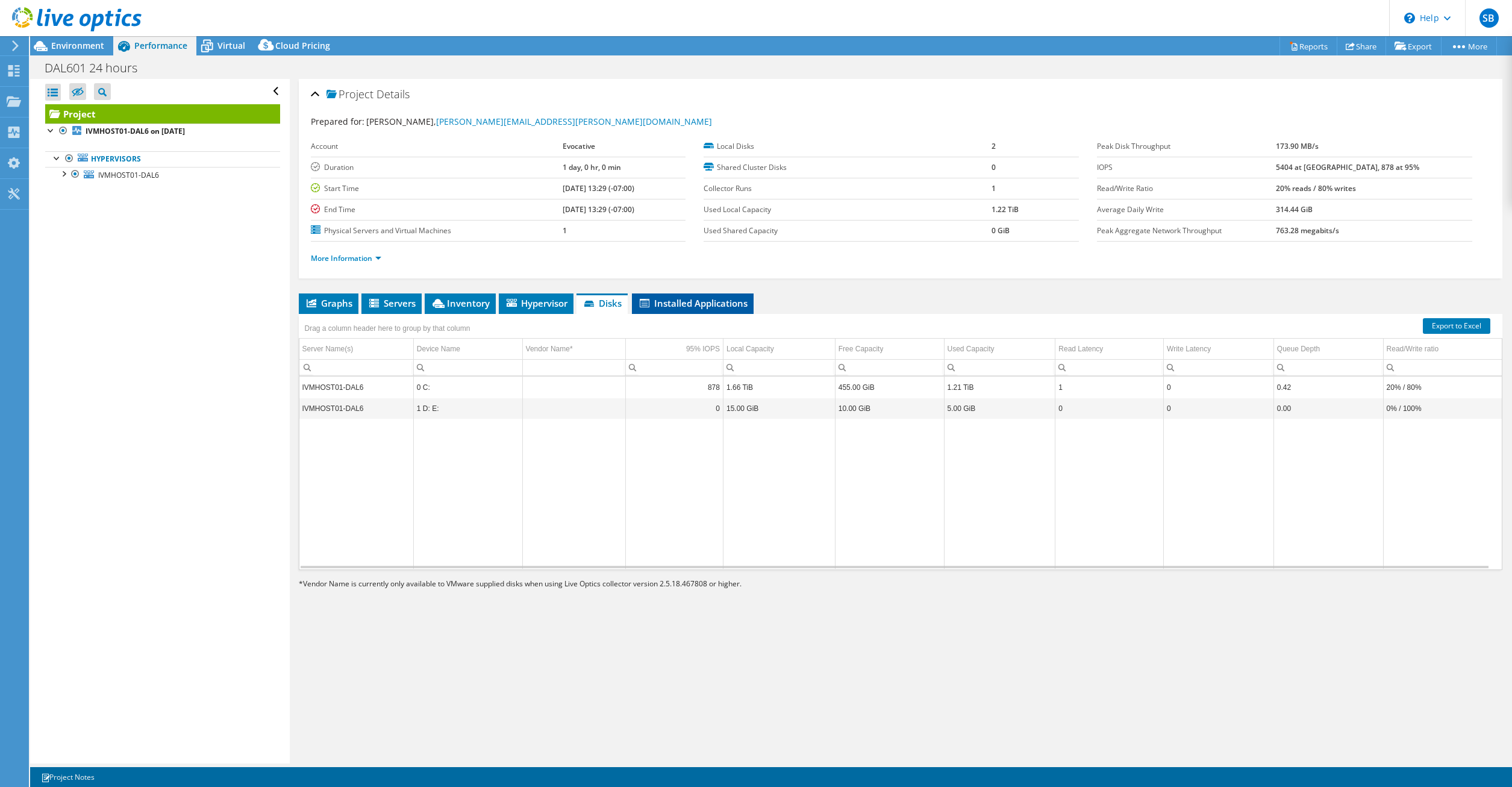
click at [677, 304] on span "Installed Applications" at bounding box center [693, 303] width 110 height 12
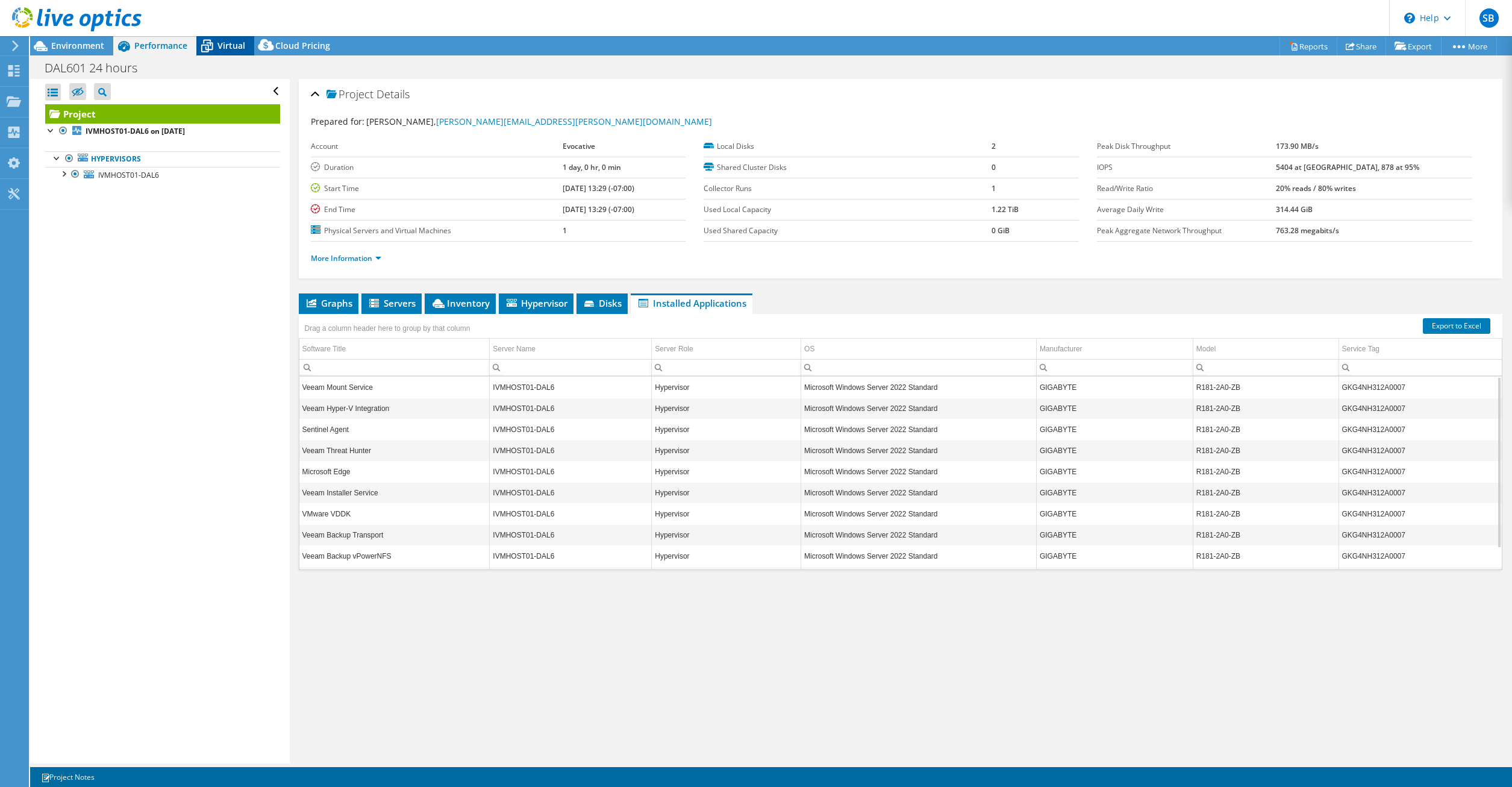
click at [232, 44] on span "Virtual" at bounding box center [231, 45] width 28 height 11
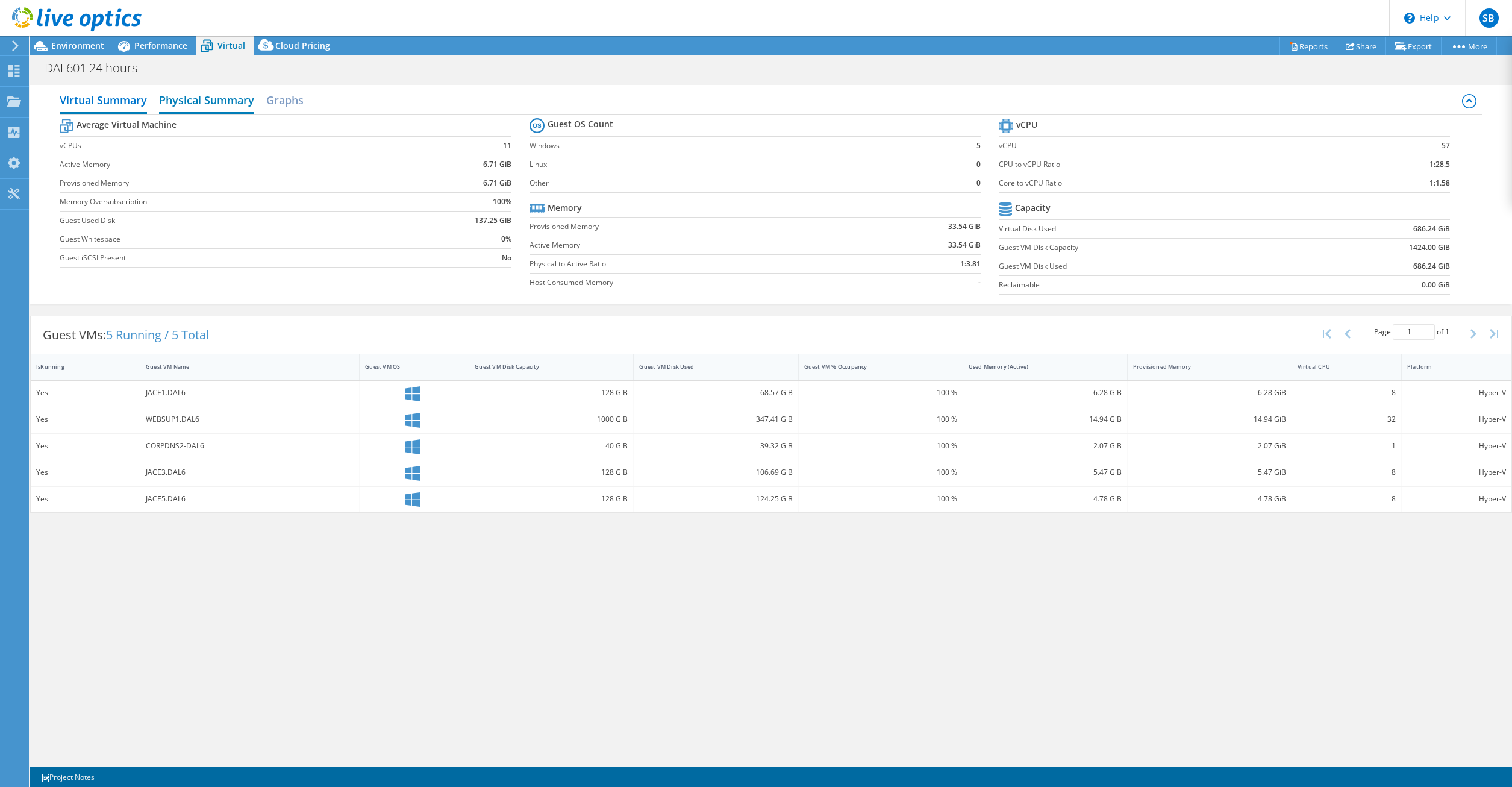
click at [184, 101] on h2 "Physical Summary" at bounding box center [206, 101] width 95 height 27
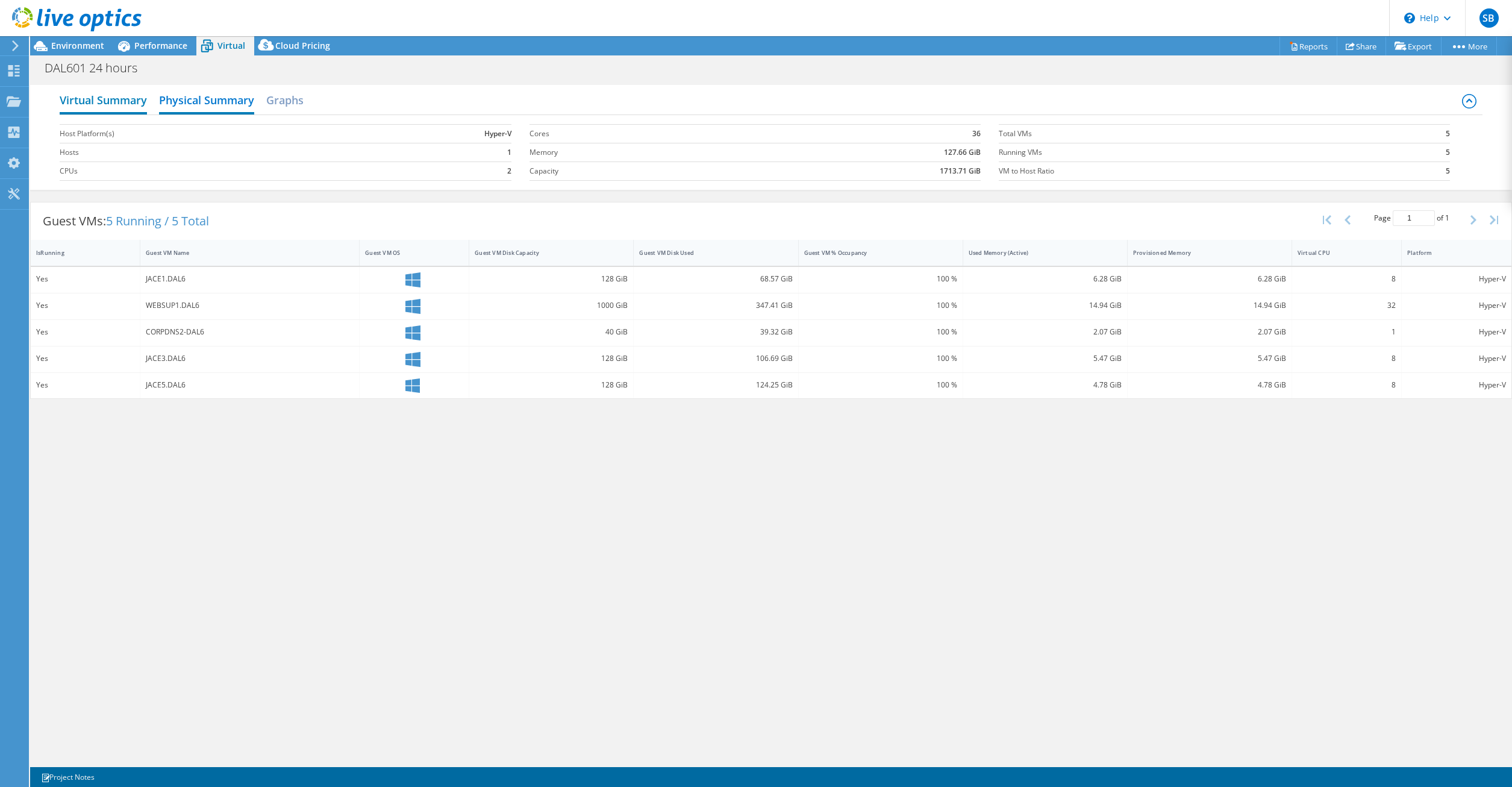
click at [115, 104] on h2 "Virtual Summary" at bounding box center [103, 101] width 87 height 27
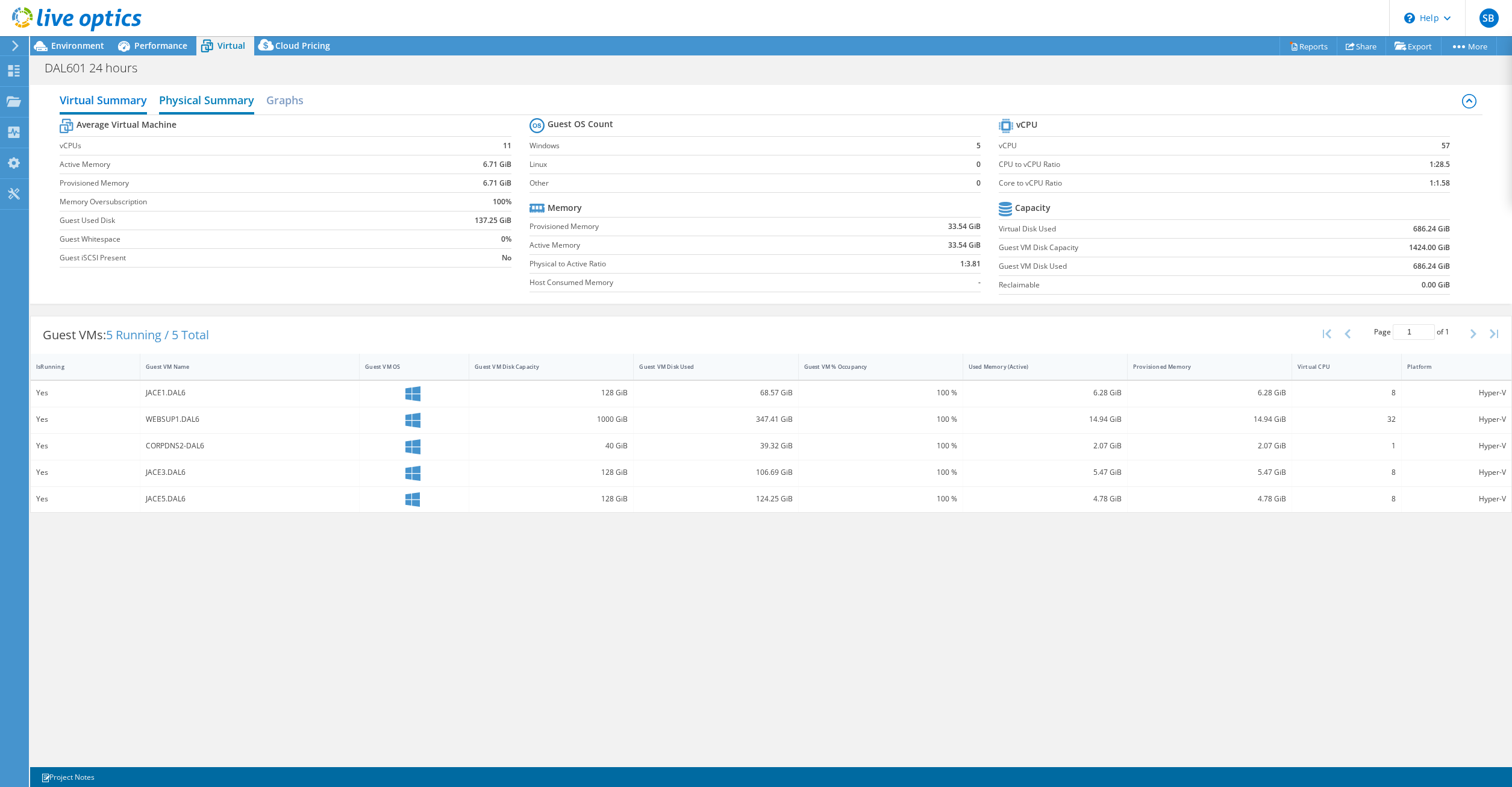
click at [207, 109] on h2 "Physical Summary" at bounding box center [206, 101] width 95 height 27
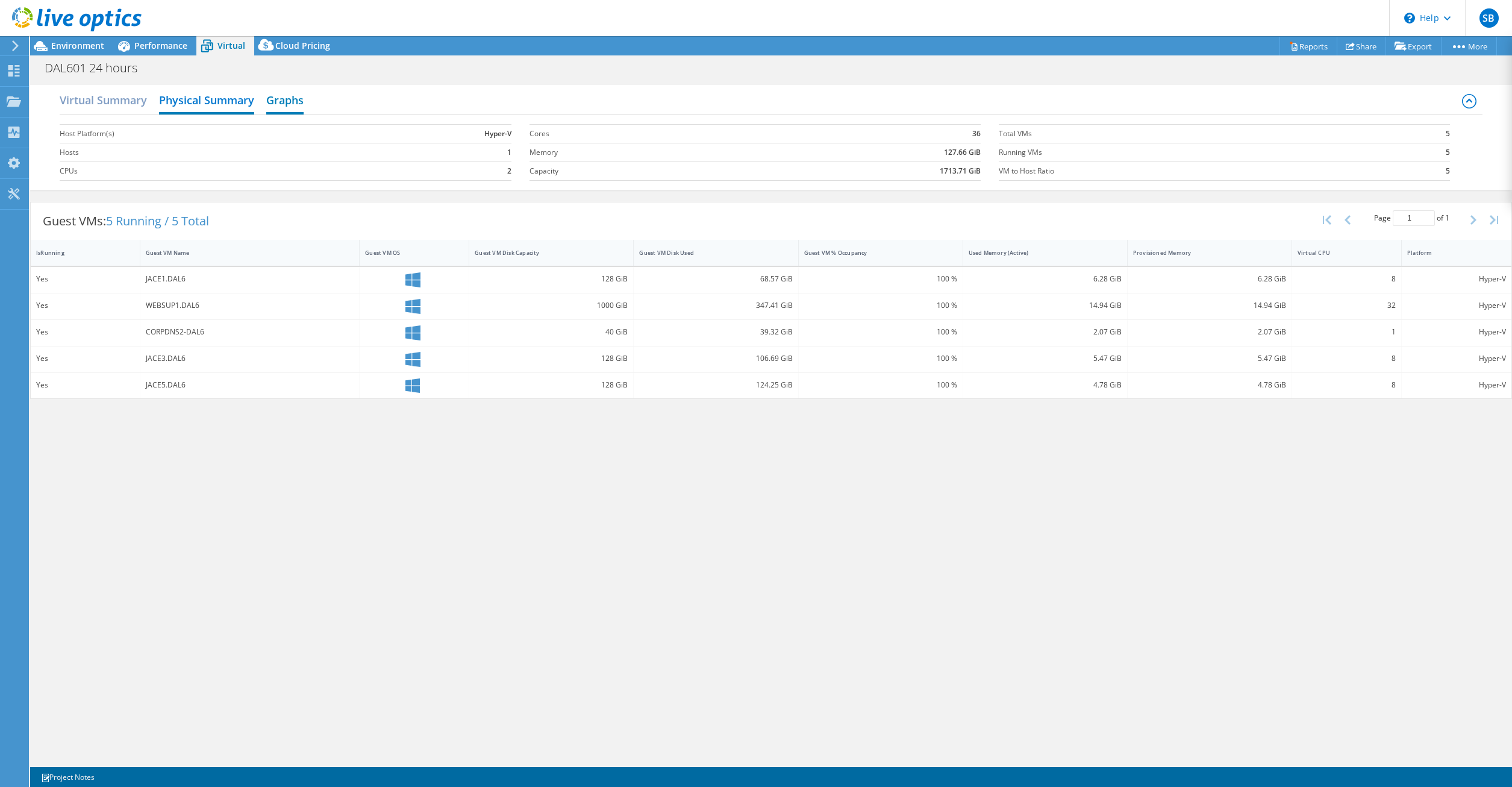
click at [288, 105] on h2 "Graphs" at bounding box center [284, 101] width 37 height 27
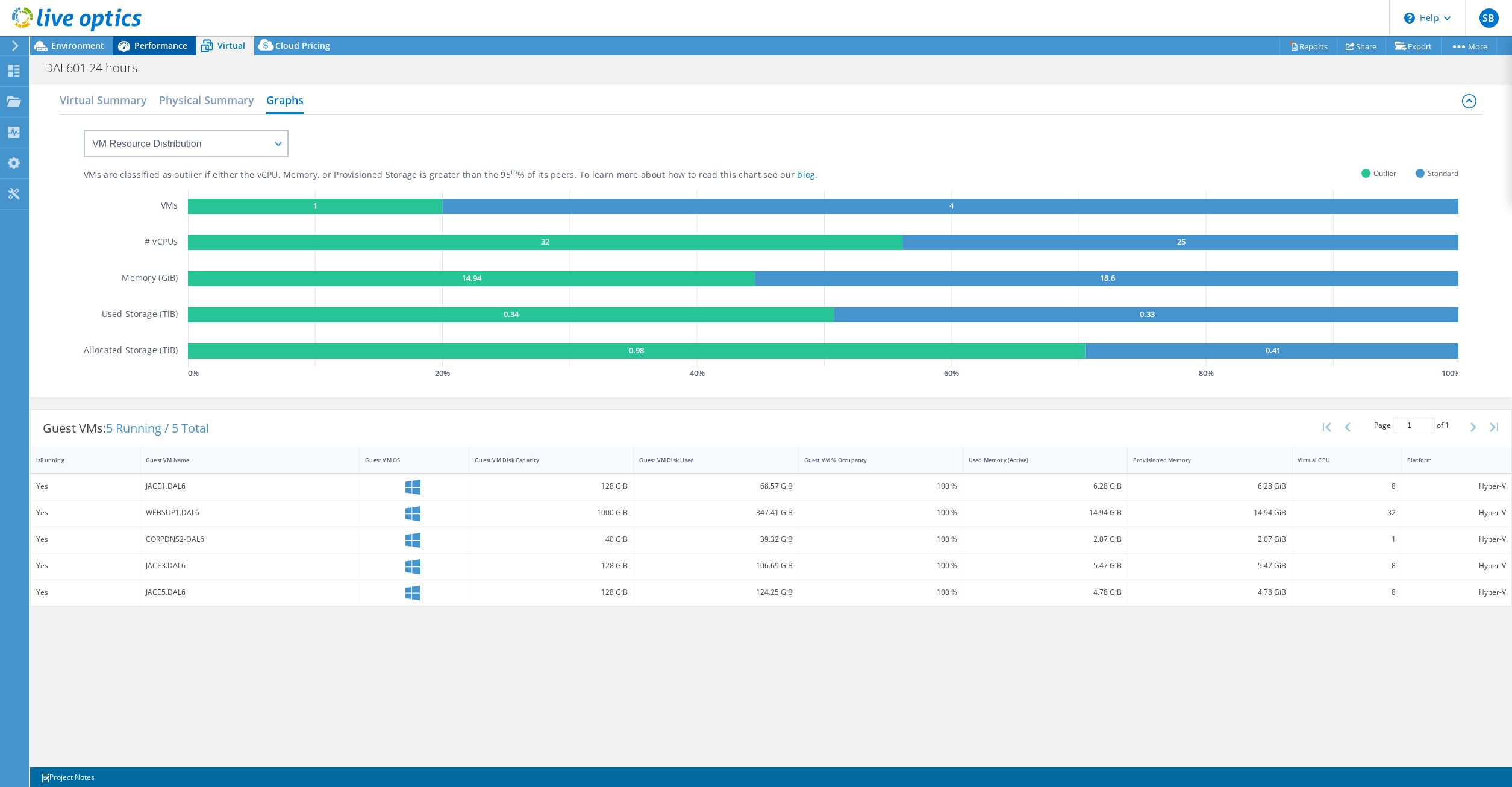
drag, startPoint x: 136, startPoint y: 41, endPoint x: 130, endPoint y: 44, distance: 6.7
click at [136, 41] on span "Performance" at bounding box center [161, 45] width 53 height 11
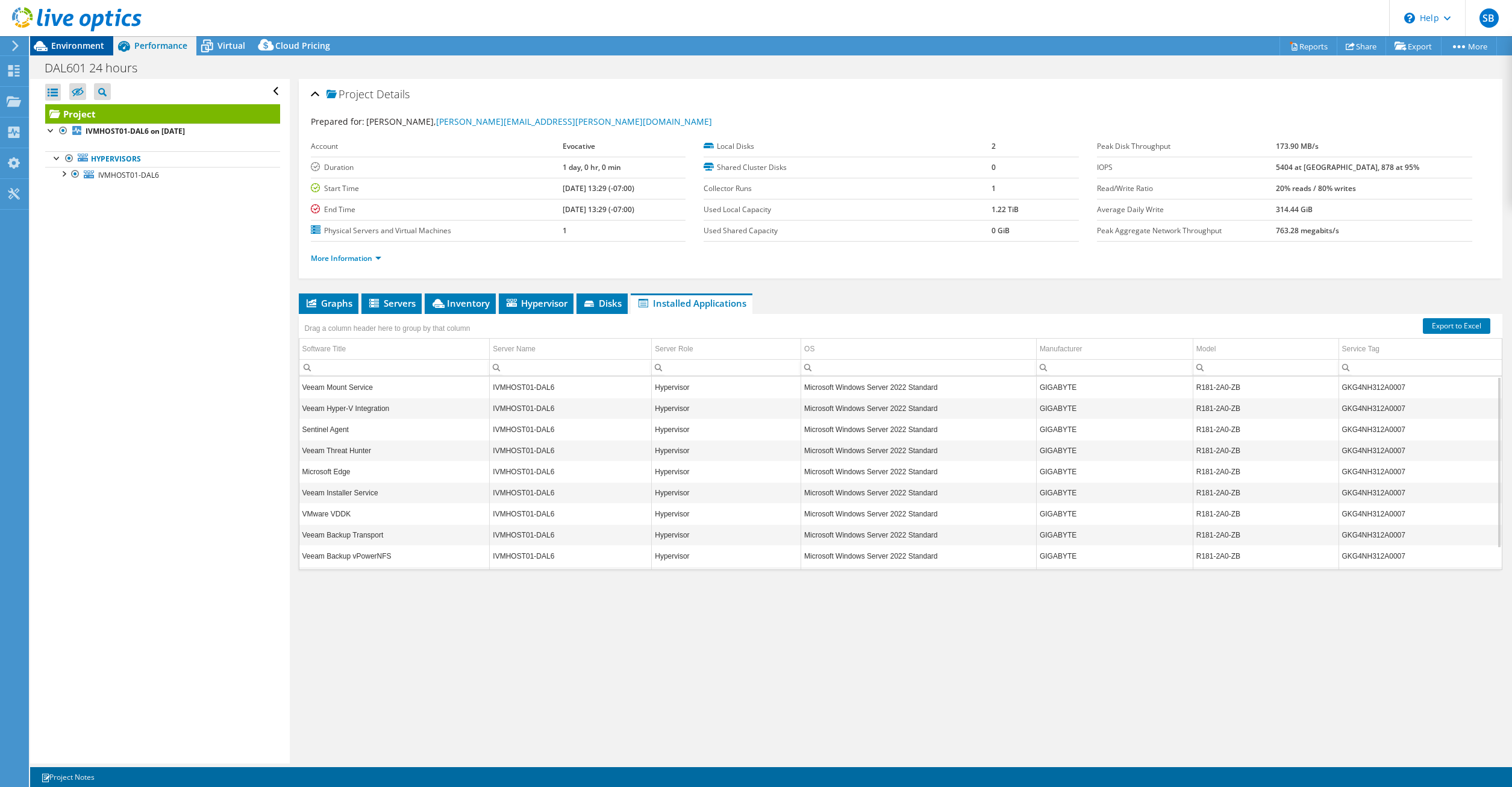
click at [61, 50] on span "Environment" at bounding box center [77, 45] width 53 height 11
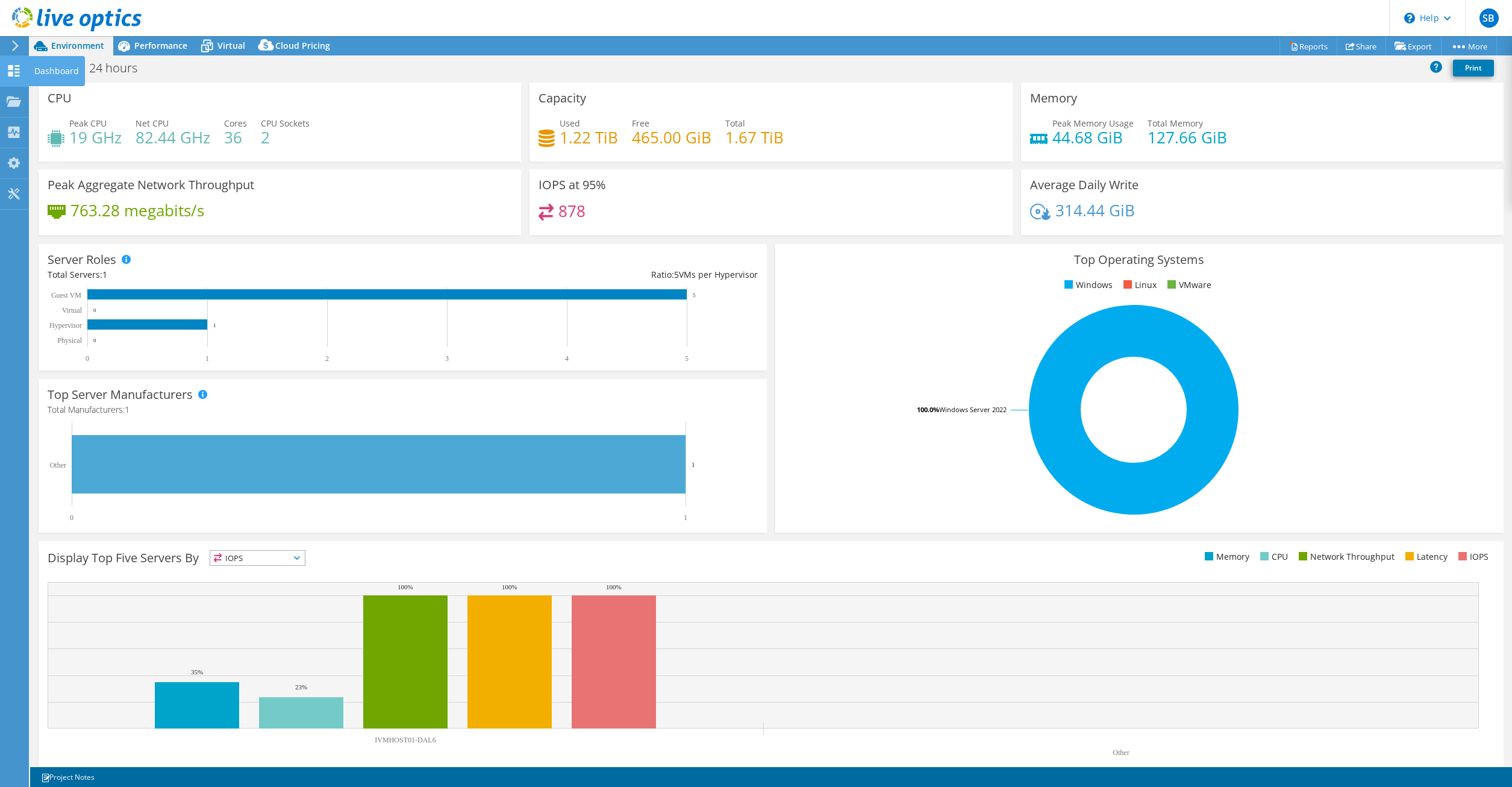
click at [11, 71] on icon at bounding box center [14, 71] width 14 height 11
click at [14, 101] on use at bounding box center [14, 100] width 14 height 10
